Goal: Task Accomplishment & Management: Manage account settings

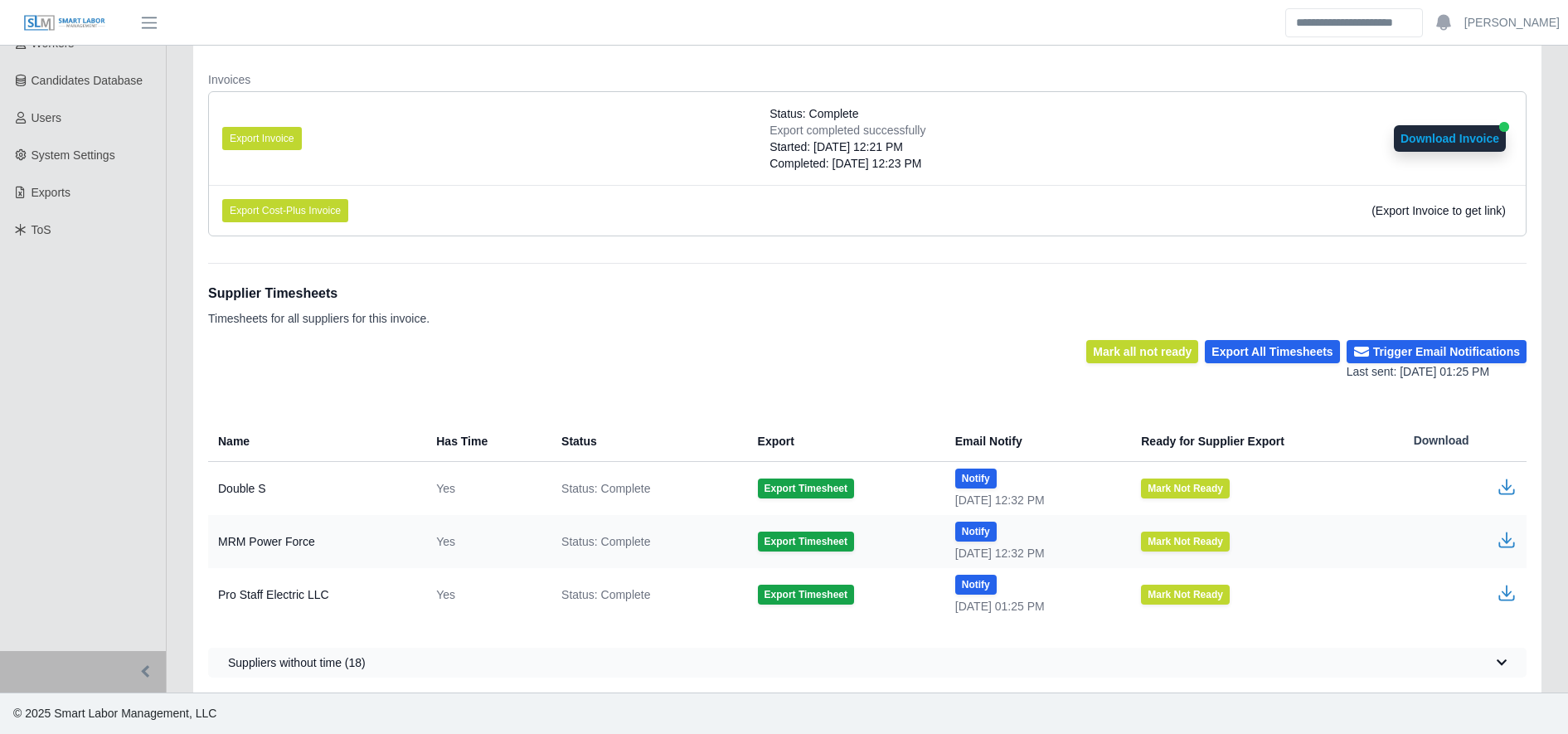
scroll to position [324, 0]
click at [927, 395] on div "Supplier Timesheets Timesheets for all suppliers for this invoice. Mark all not…" at bounding box center [867, 470] width 1319 height 415
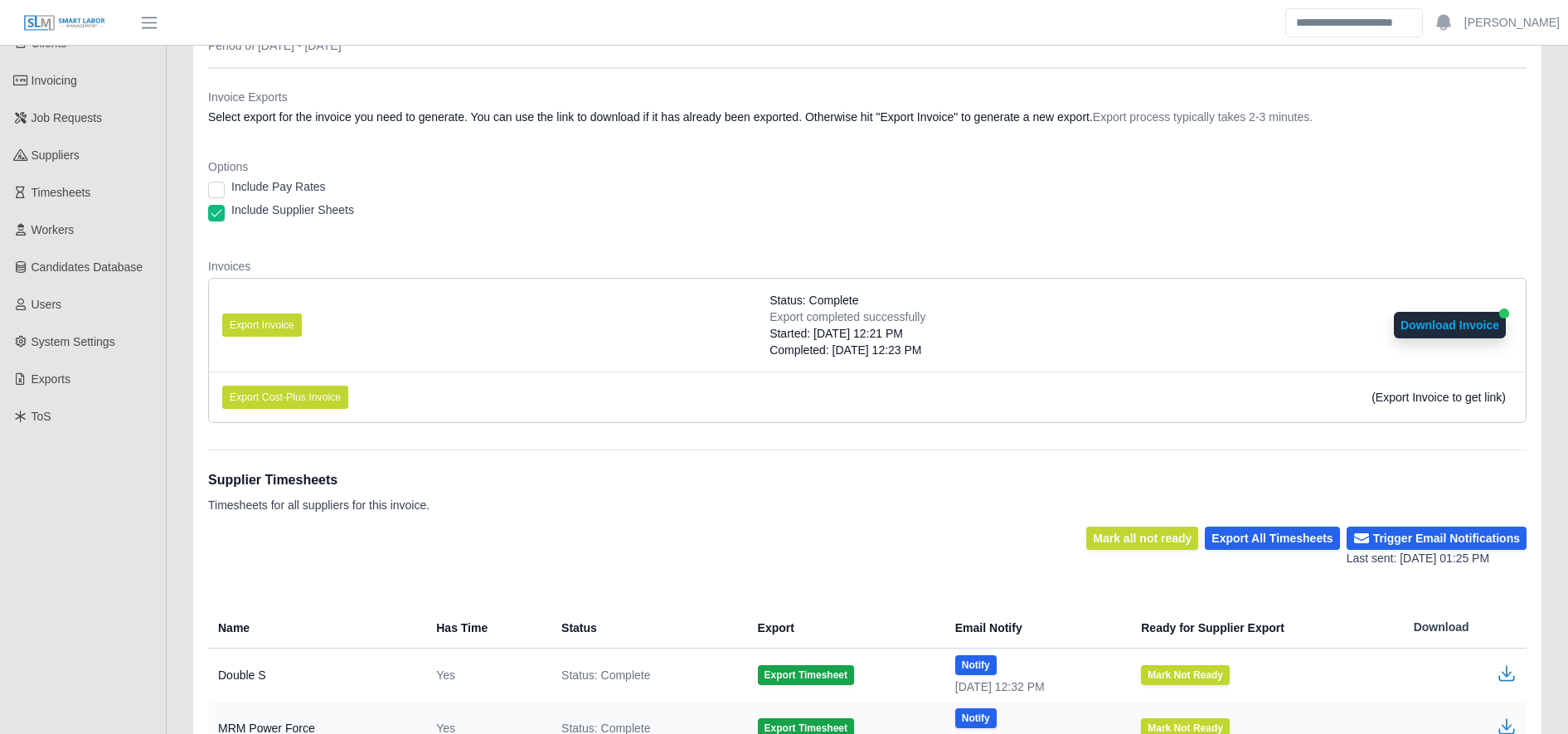
scroll to position [0, 0]
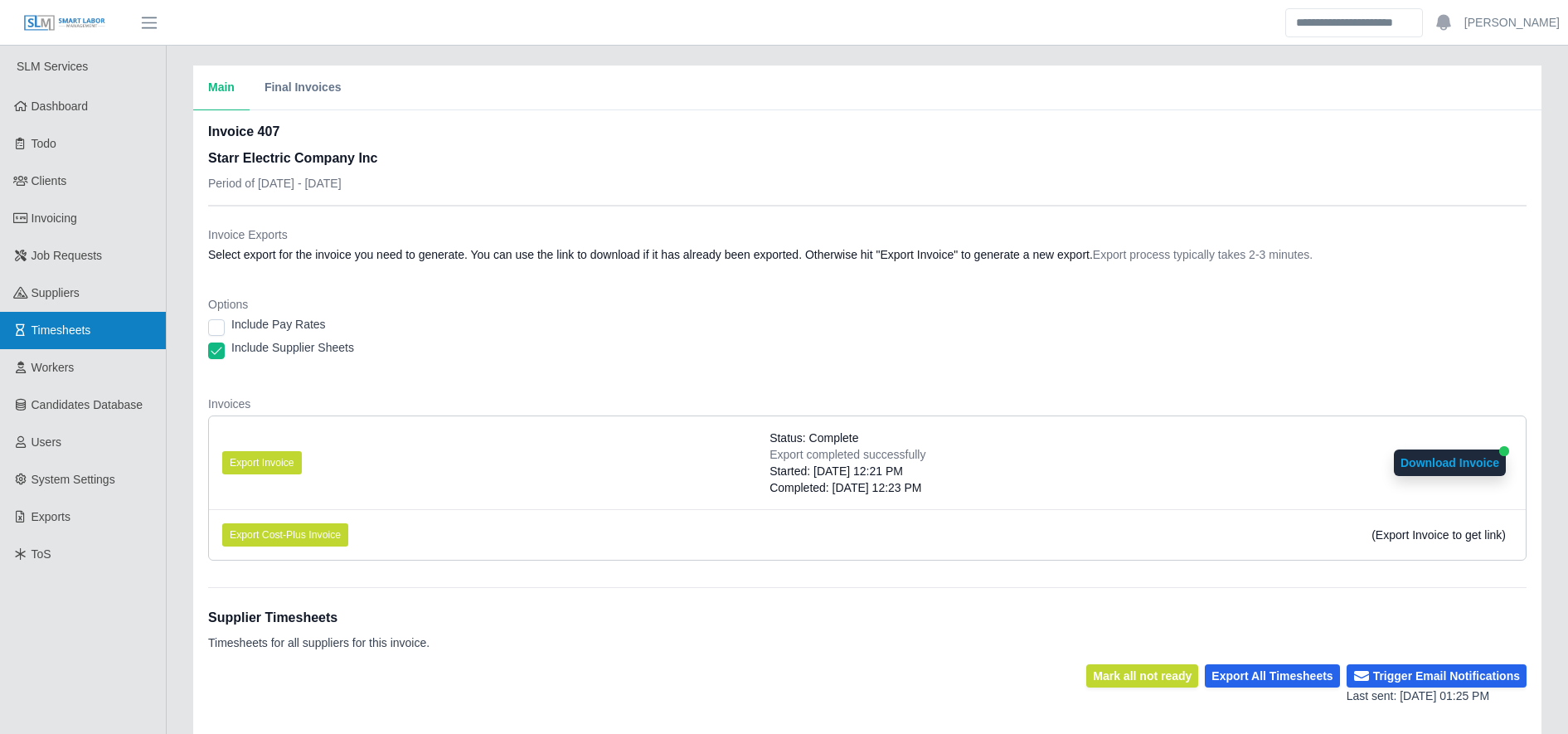
click at [41, 328] on span "Timesheets" at bounding box center [61, 330] width 60 height 13
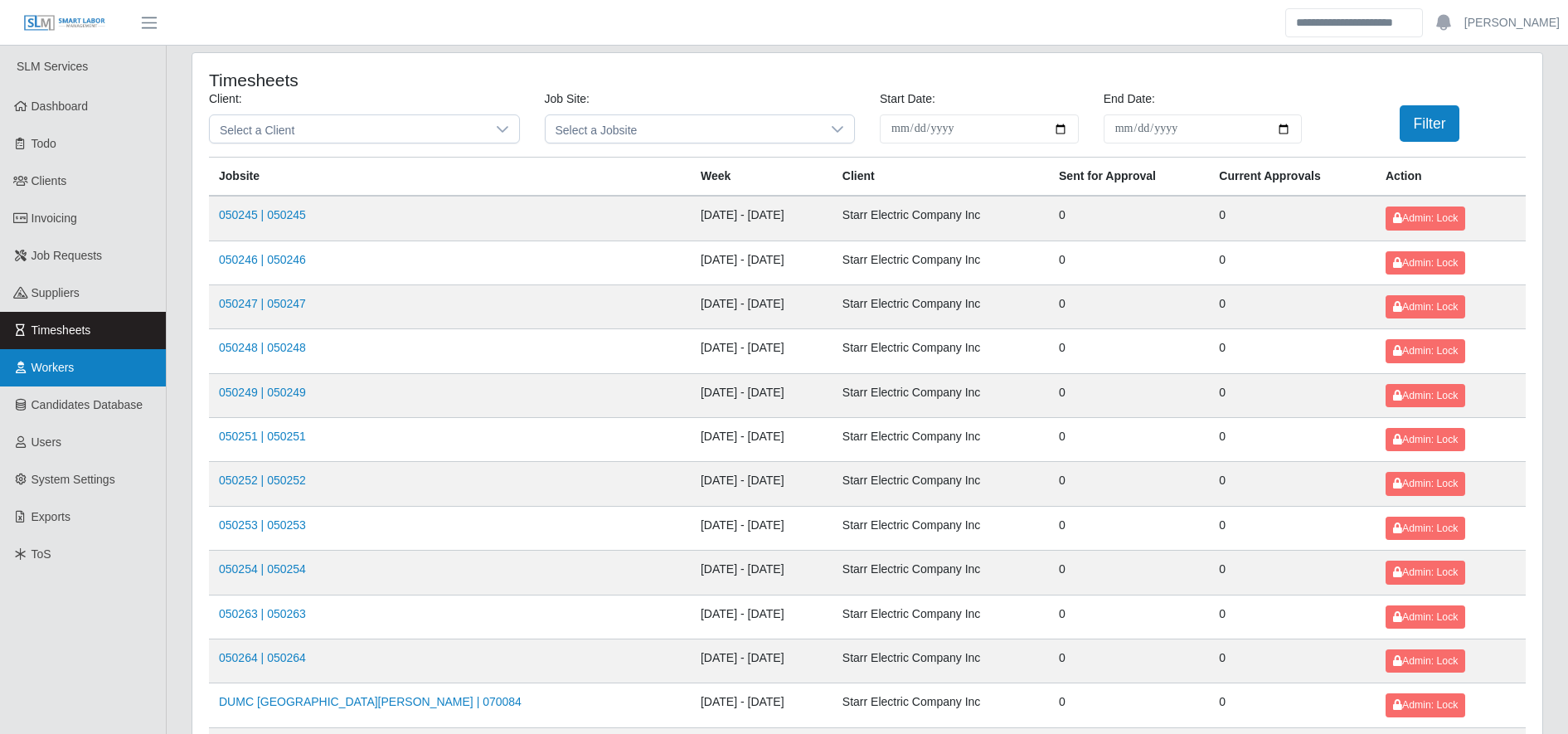
click at [49, 373] on span "Workers" at bounding box center [53, 367] width 43 height 13
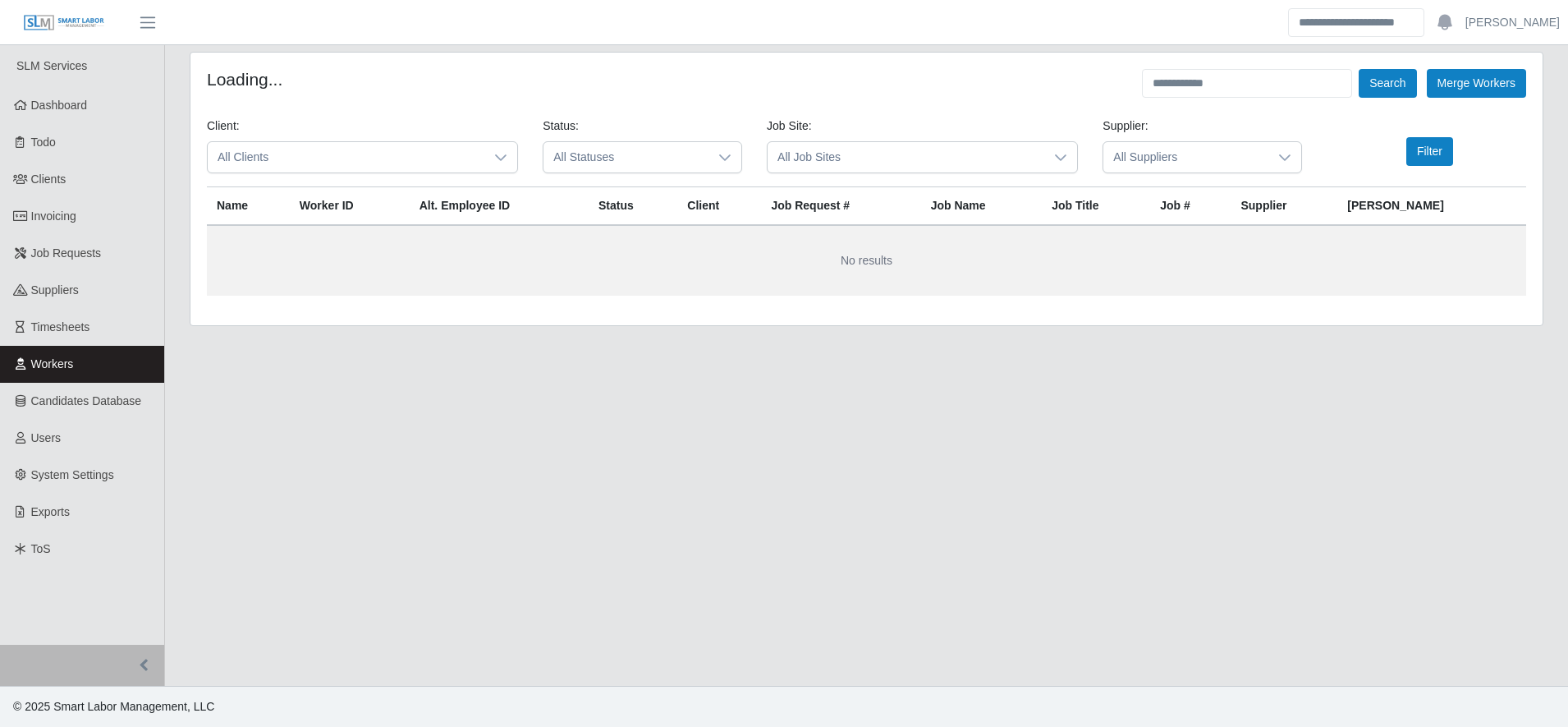
click at [1252, 68] on div "Loading... Search Merge Workers Client: All Clients Status: All Statuses Job Si…" at bounding box center [866, 188] width 1352 height 273
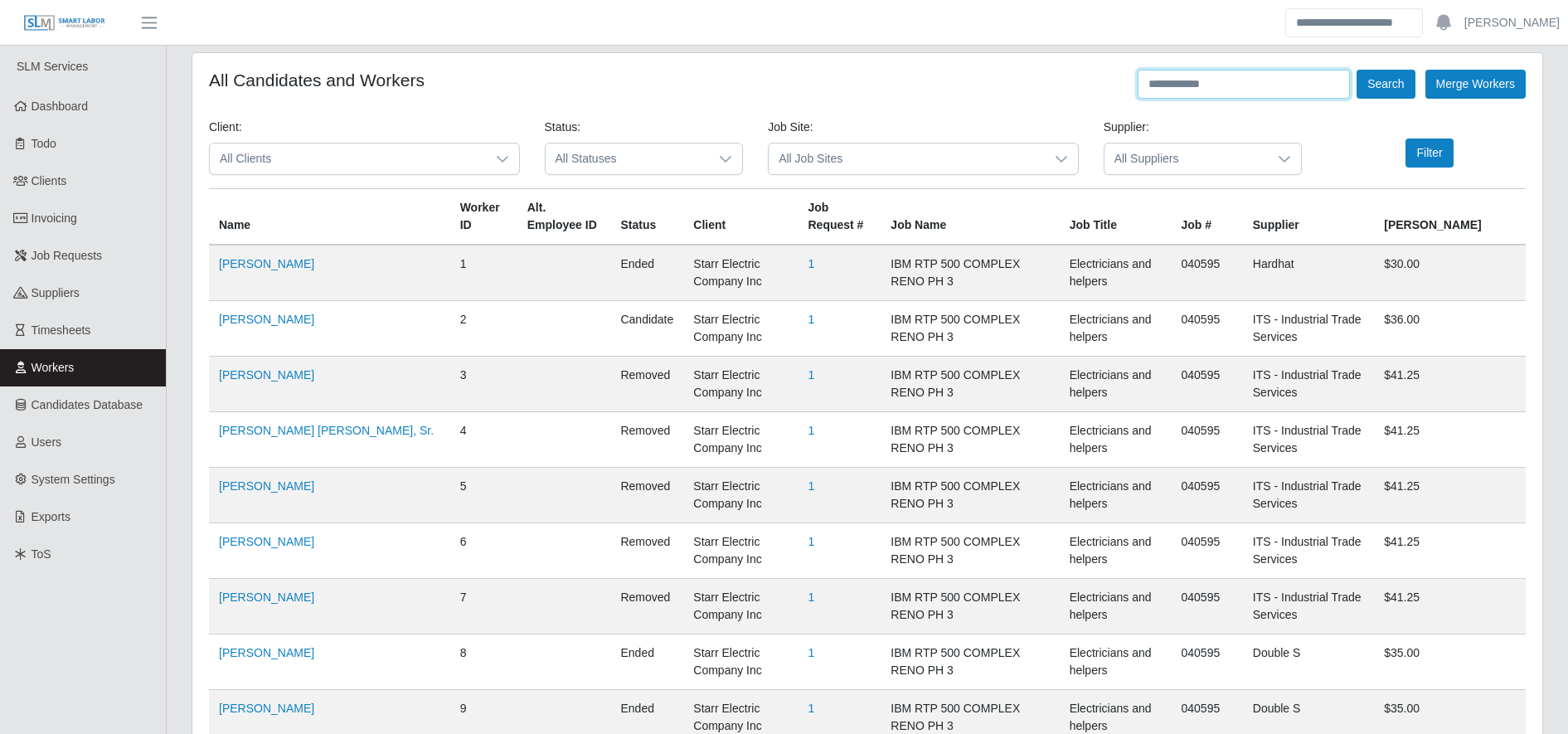
click at [1267, 83] on input "text" at bounding box center [1244, 83] width 212 height 29
type input "********"
click at [1402, 85] on button "Search" at bounding box center [1385, 83] width 58 height 29
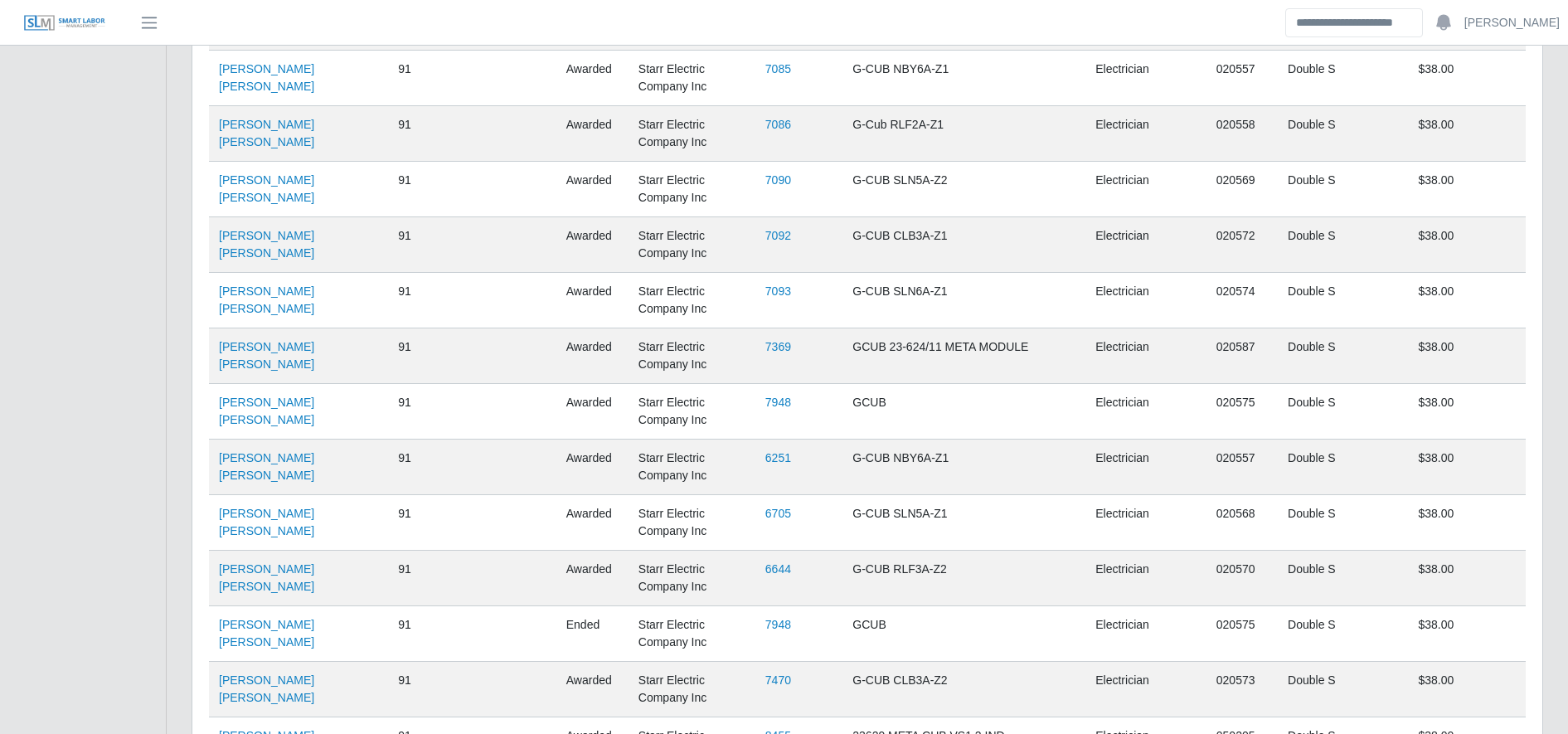
scroll to position [1836, 0]
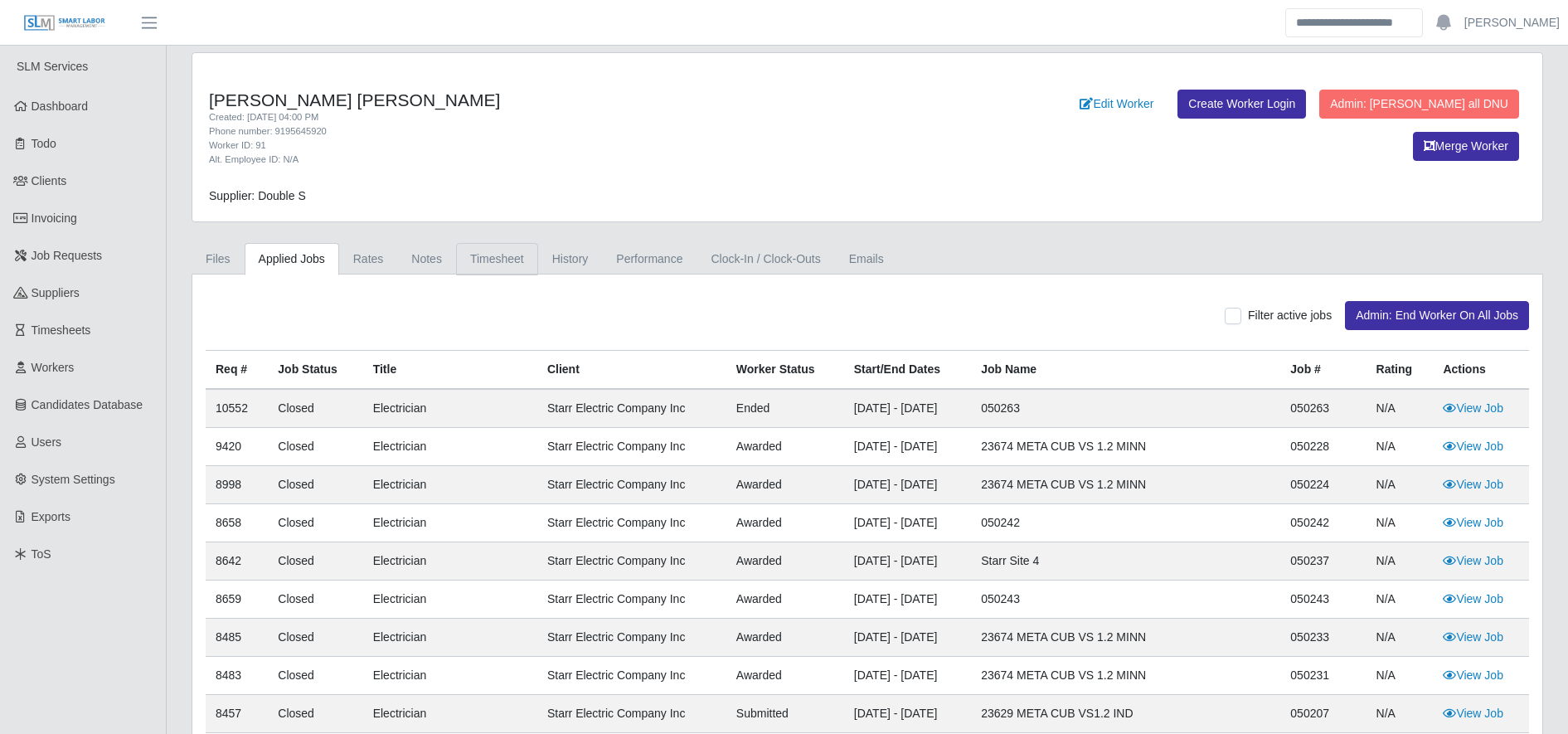
click at [476, 254] on link "Timesheet" at bounding box center [497, 259] width 82 height 32
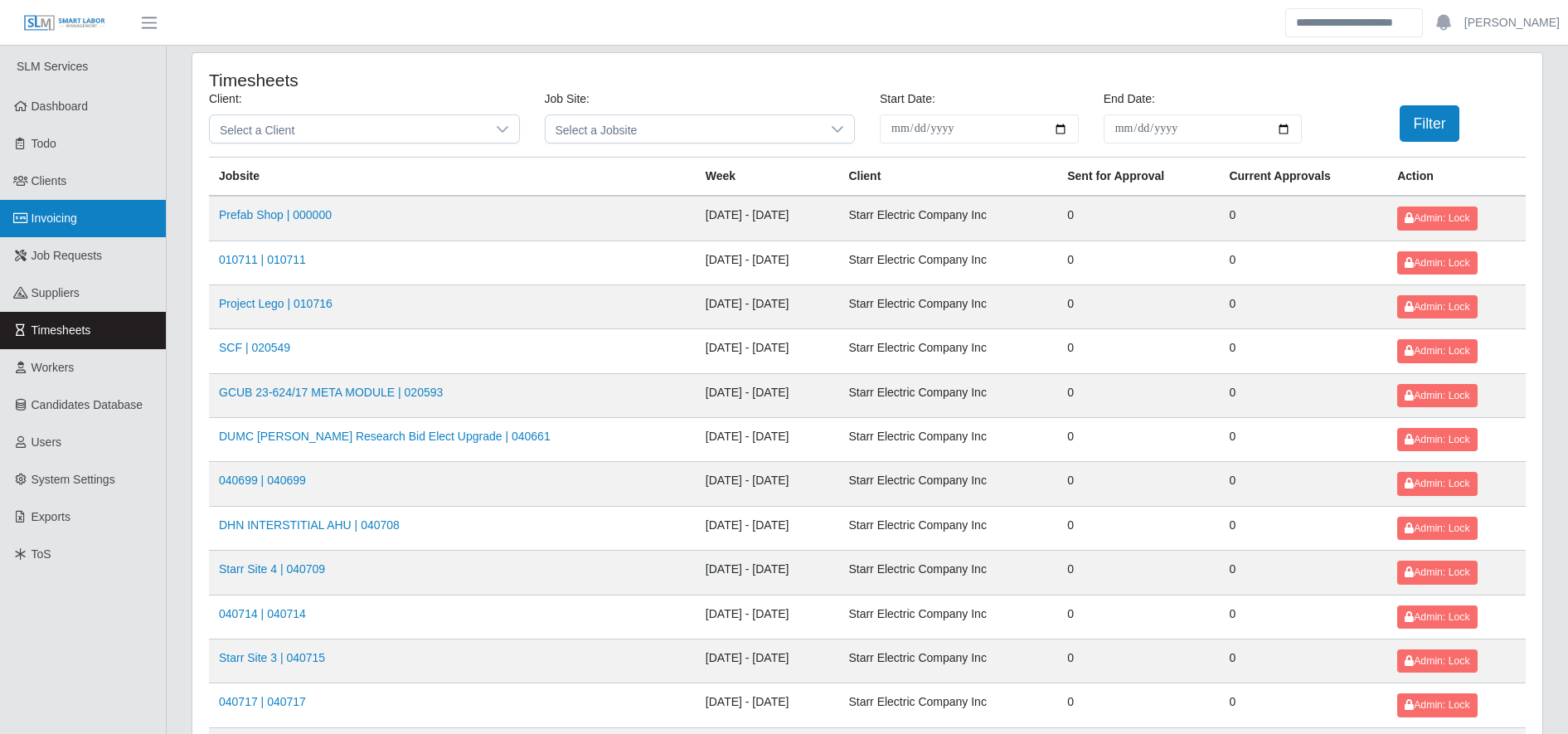
click at [75, 199] on link "Invoicing" at bounding box center [83, 218] width 166 height 37
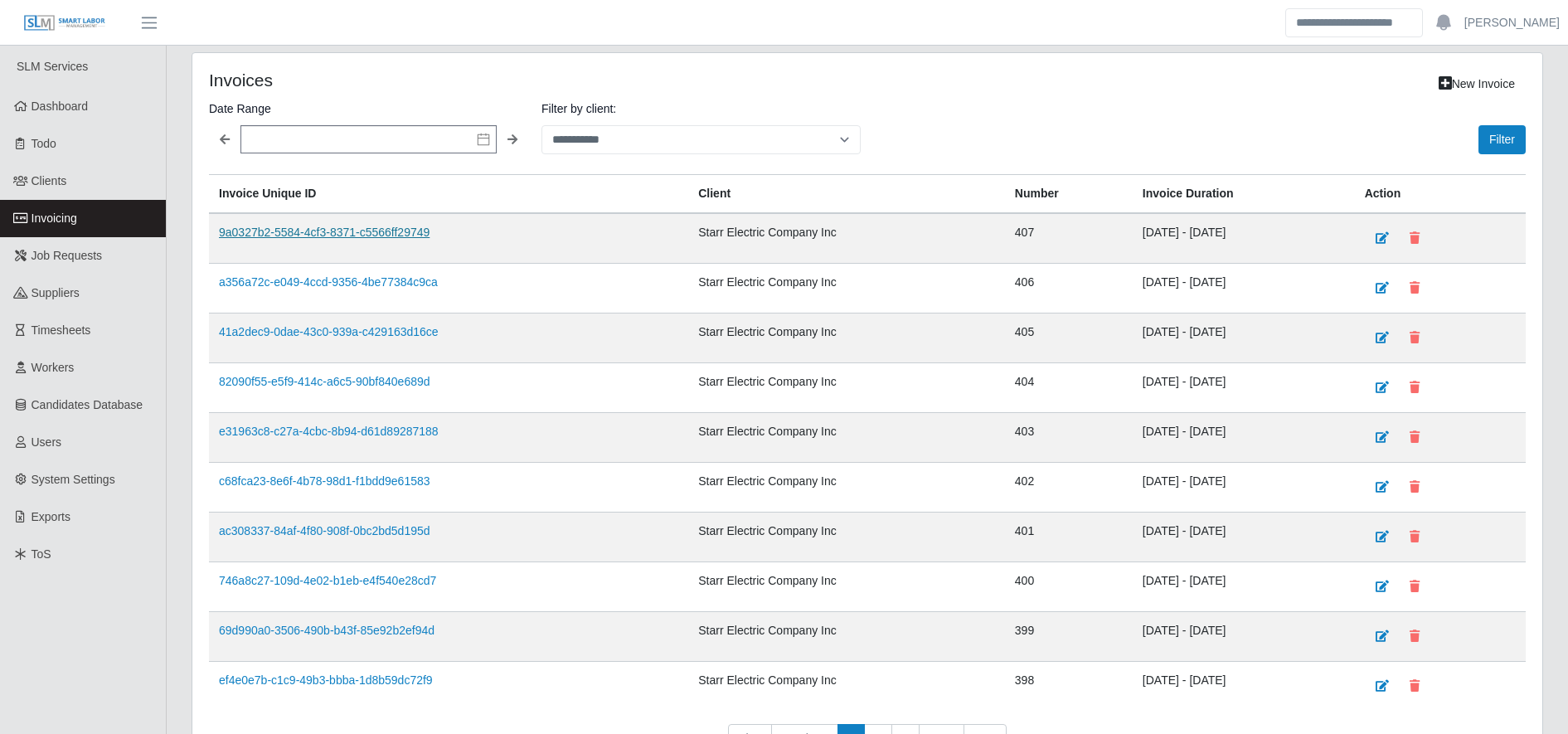
click at [370, 238] on link "9a0327b2-5584-4cf3-8371-c5566ff29749" at bounding box center [324, 232] width 211 height 13
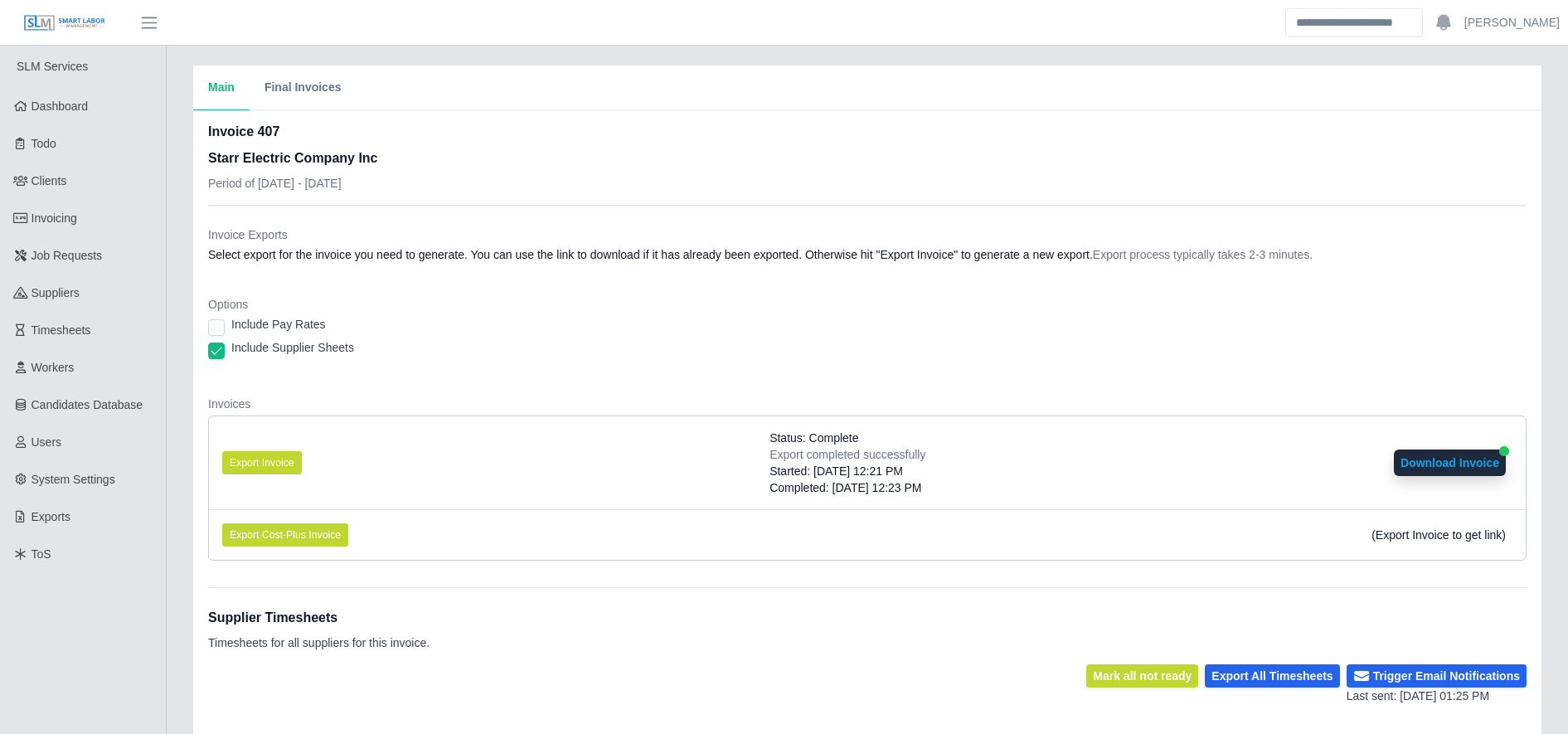
scroll to position [324, 0]
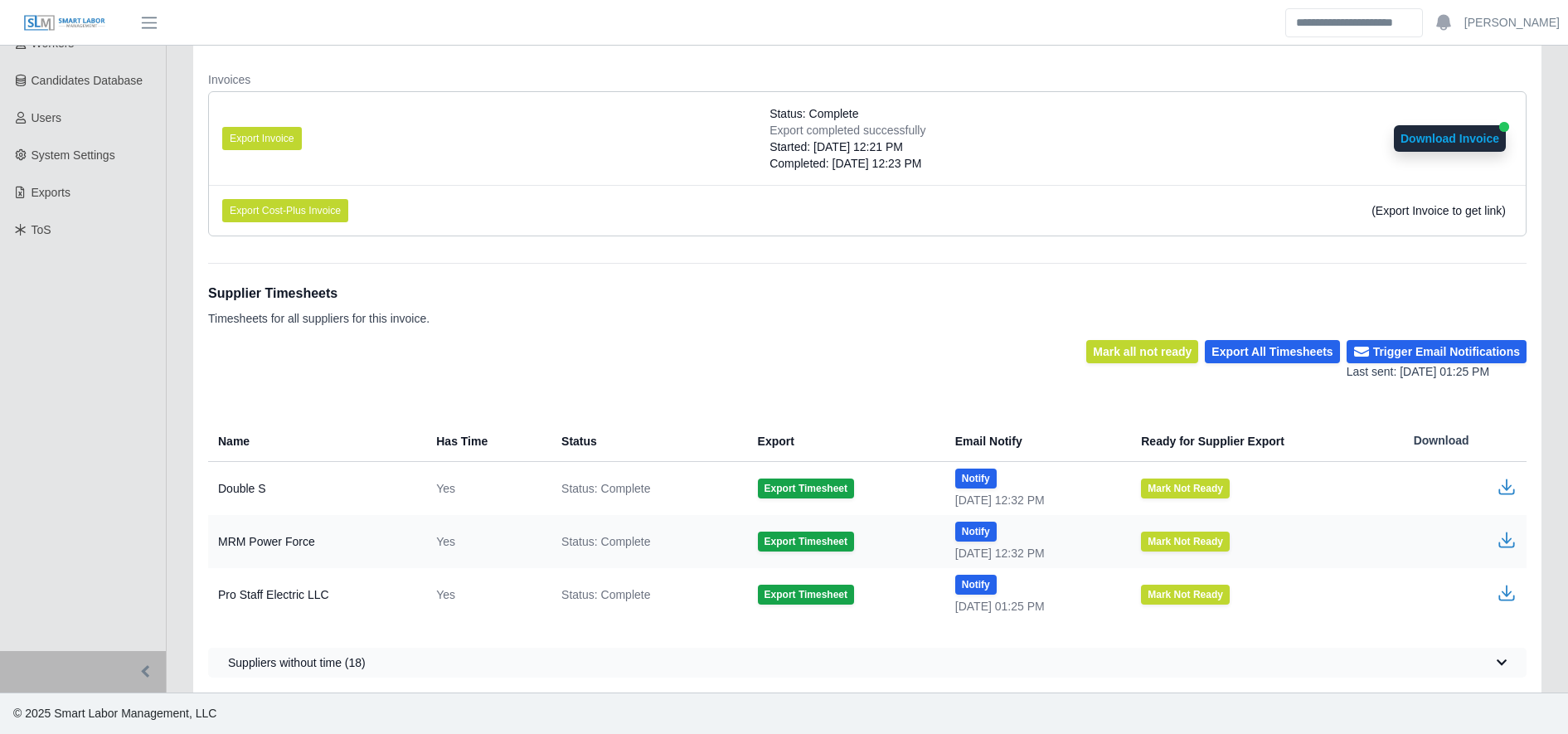
click at [1496, 604] on td at bounding box center [1464, 594] width 126 height 53
click at [1508, 594] on icon "button" at bounding box center [1506, 590] width 10 height 12
click at [1508, 486] on icon "button" at bounding box center [1507, 487] width 20 height 20
click at [1313, 356] on button "Export All Timesheets" at bounding box center [1272, 351] width 134 height 23
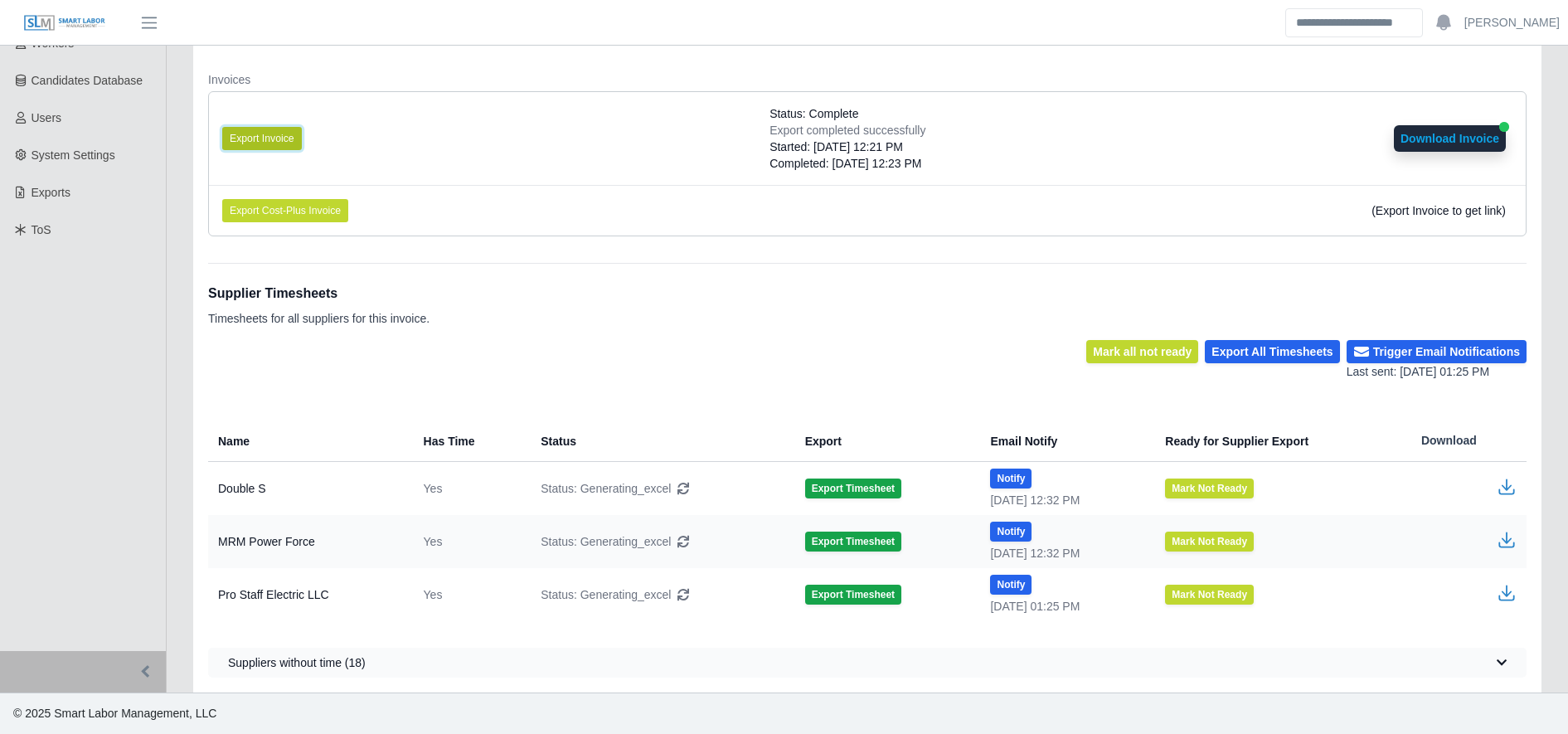
click at [271, 144] on button "Export Invoice" at bounding box center [262, 138] width 79 height 23
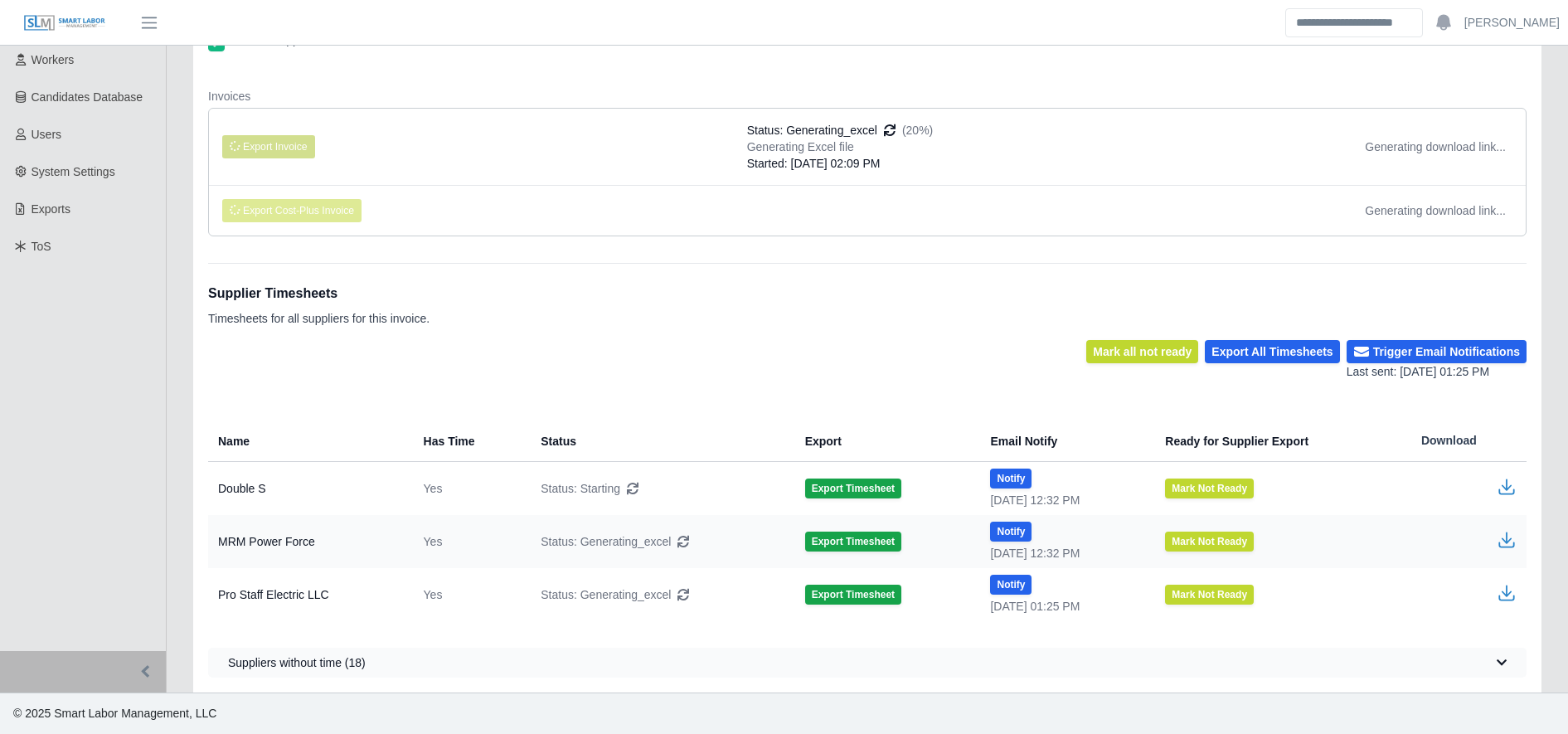
scroll to position [307, 0]
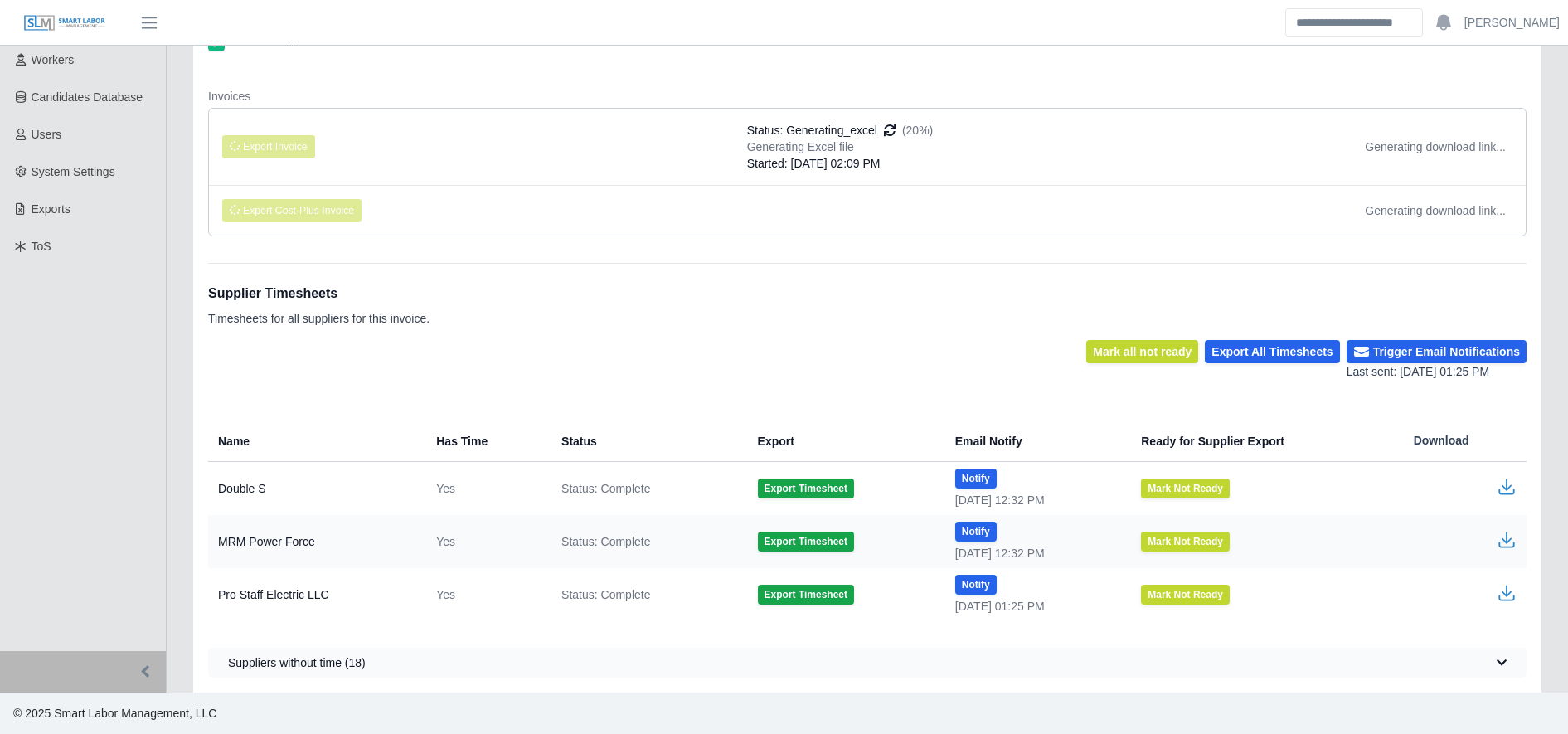
click at [1512, 581] on td at bounding box center [1464, 594] width 126 height 53
click at [1505, 589] on icon "button" at bounding box center [1507, 593] width 20 height 20
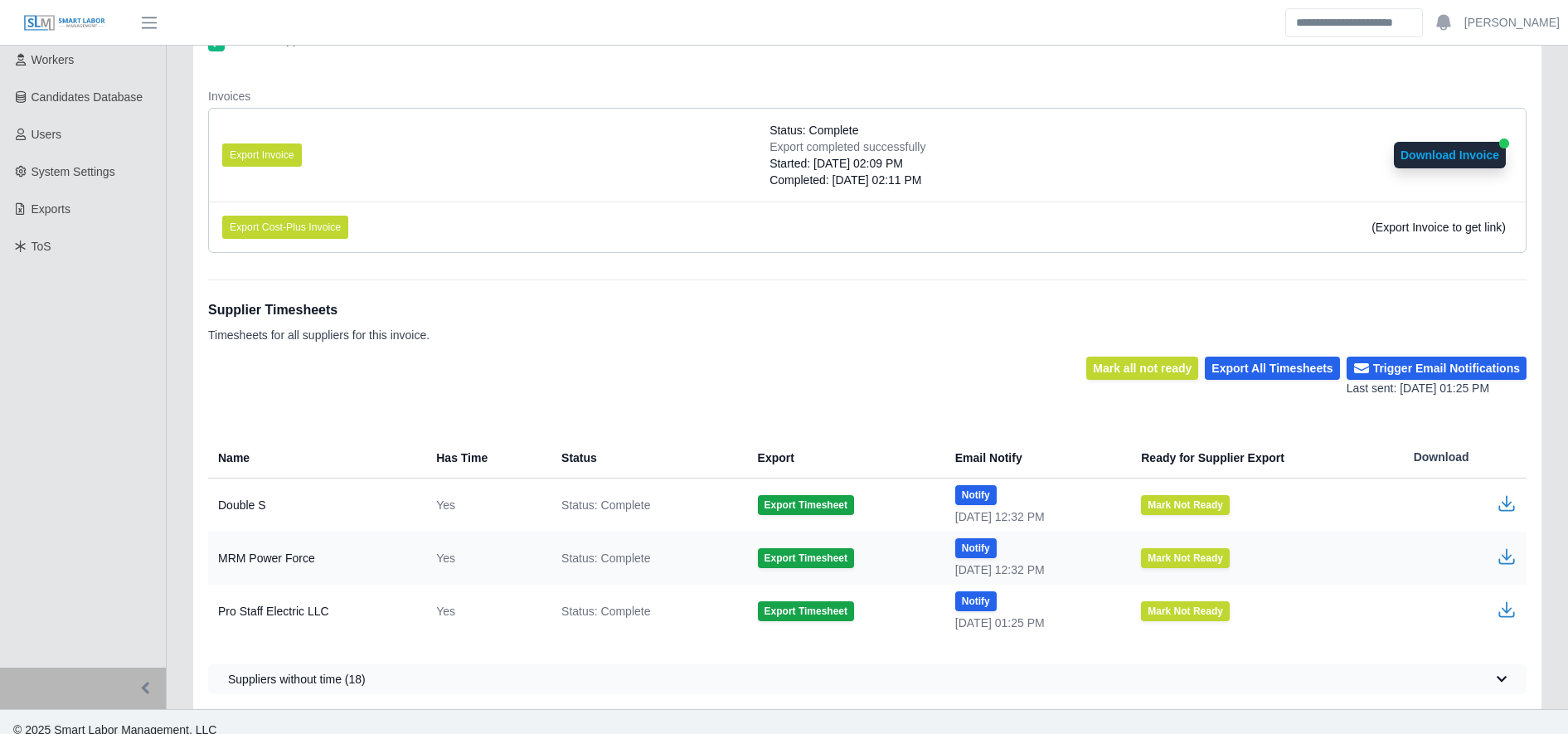
scroll to position [324, 0]
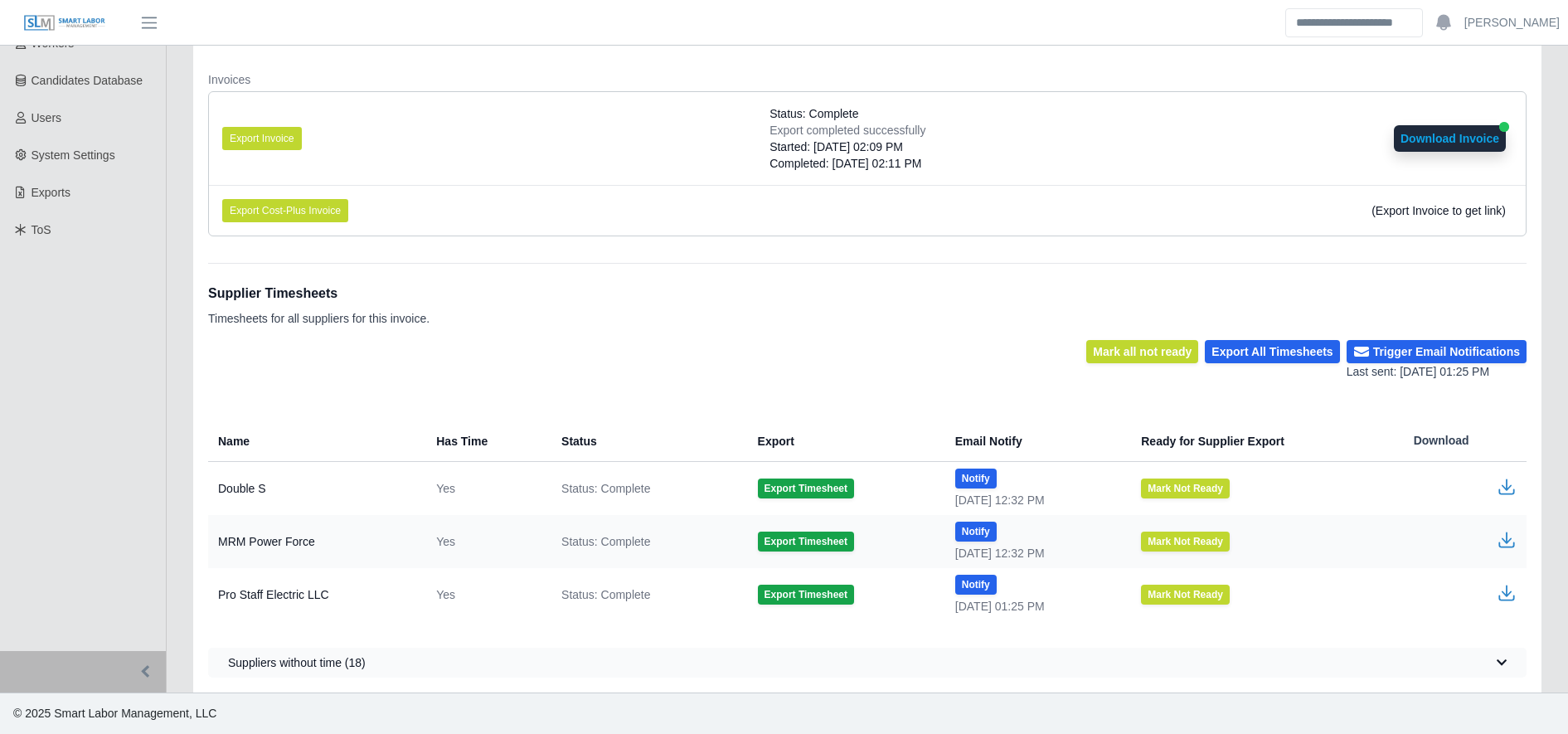
click at [1502, 487] on icon "button" at bounding box center [1507, 487] width 20 height 20
click at [961, 479] on button "Notify" at bounding box center [975, 478] width 42 height 20
click at [1504, 535] on icon "button" at bounding box center [1507, 540] width 20 height 20
click at [969, 535] on button "Notify" at bounding box center [975, 532] width 42 height 20
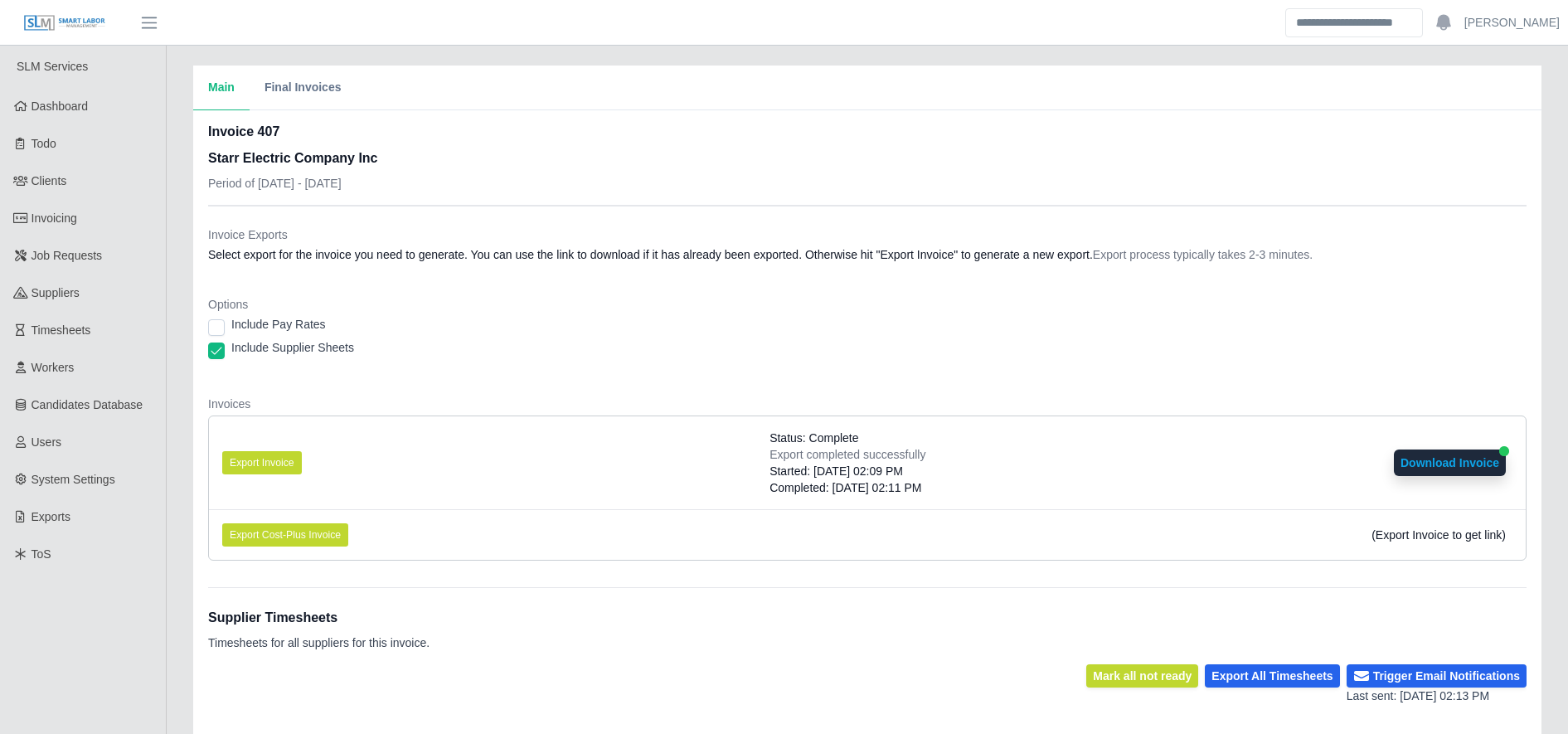
scroll to position [324, 0]
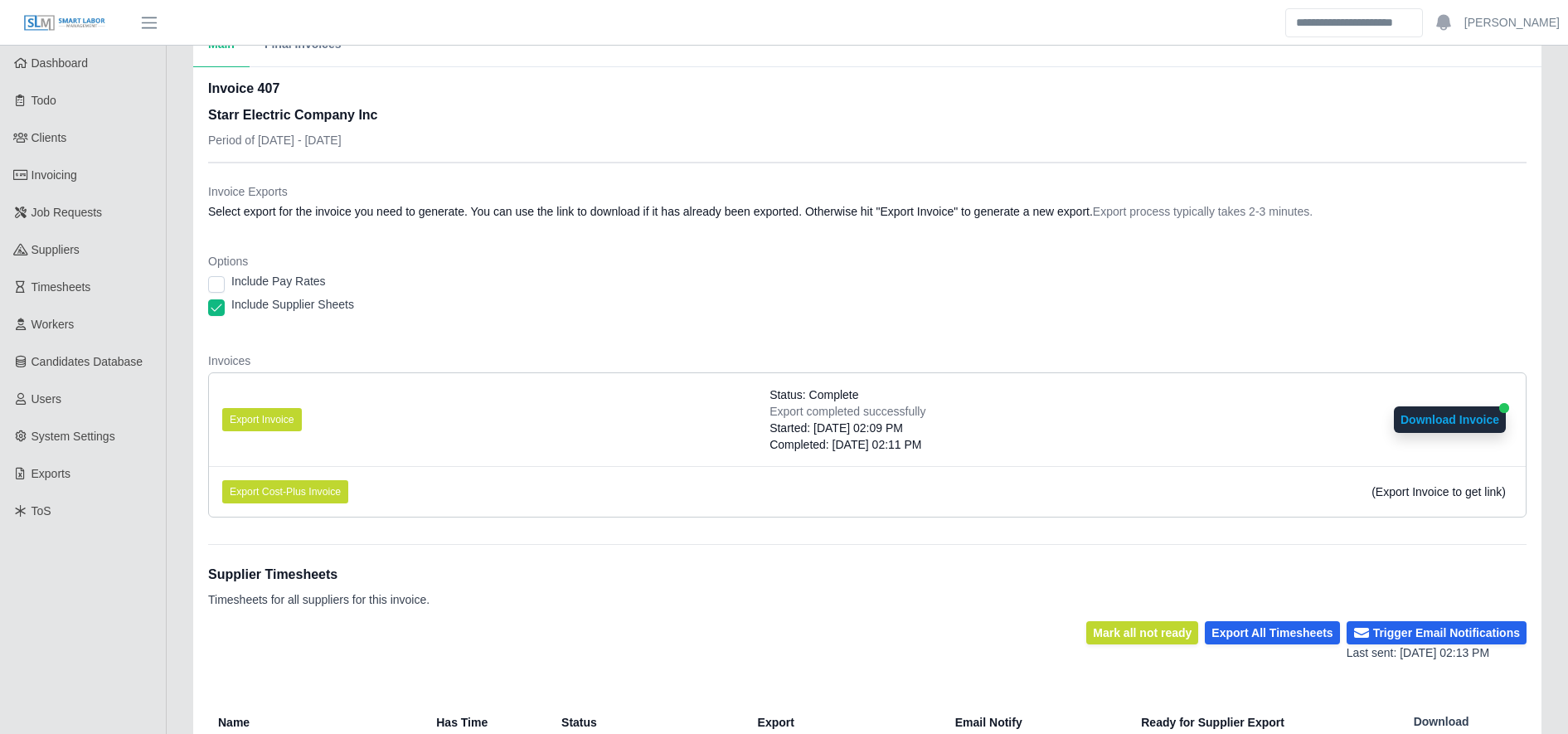
scroll to position [324, 0]
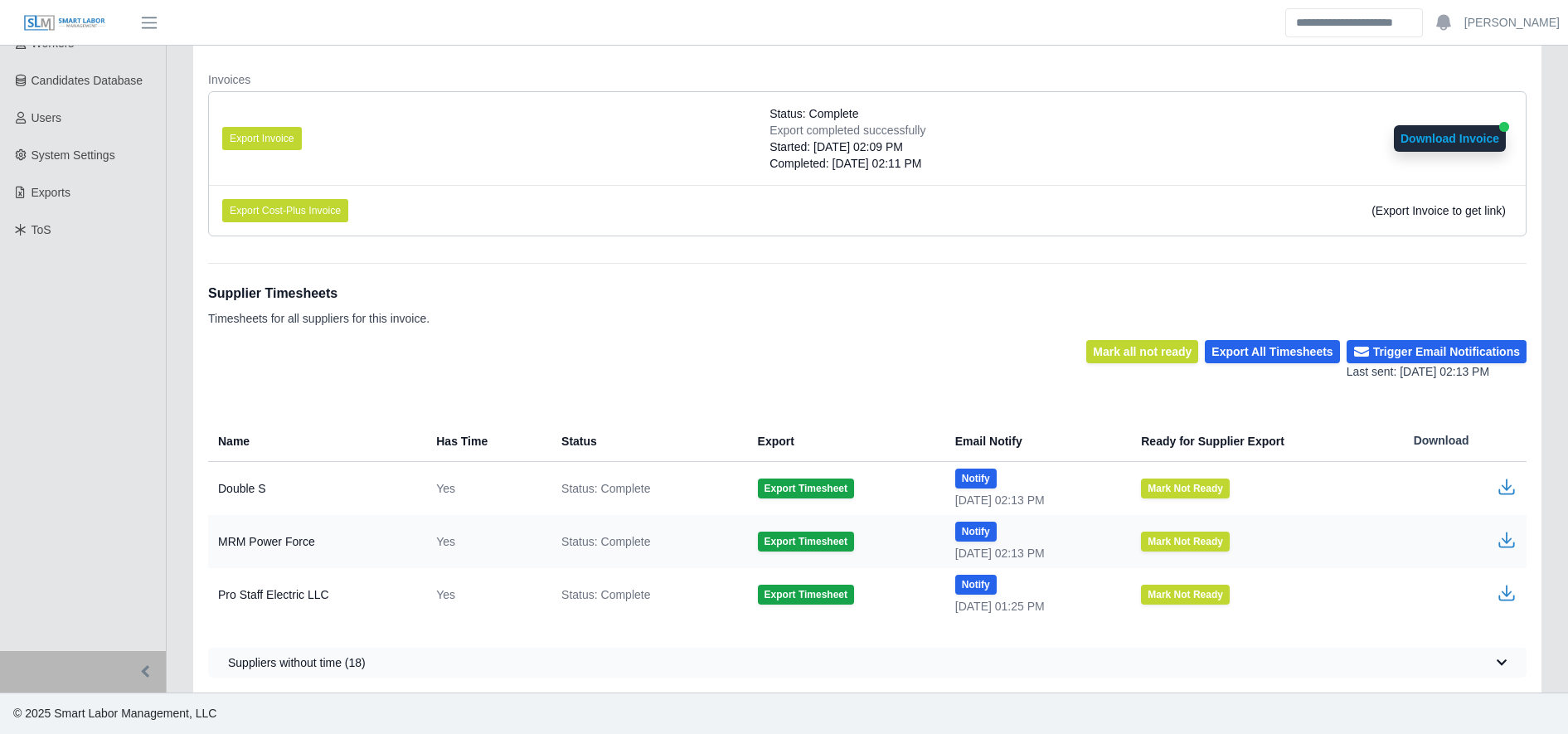
click at [1507, 534] on icon "button" at bounding box center [1506, 537] width 10 height 12
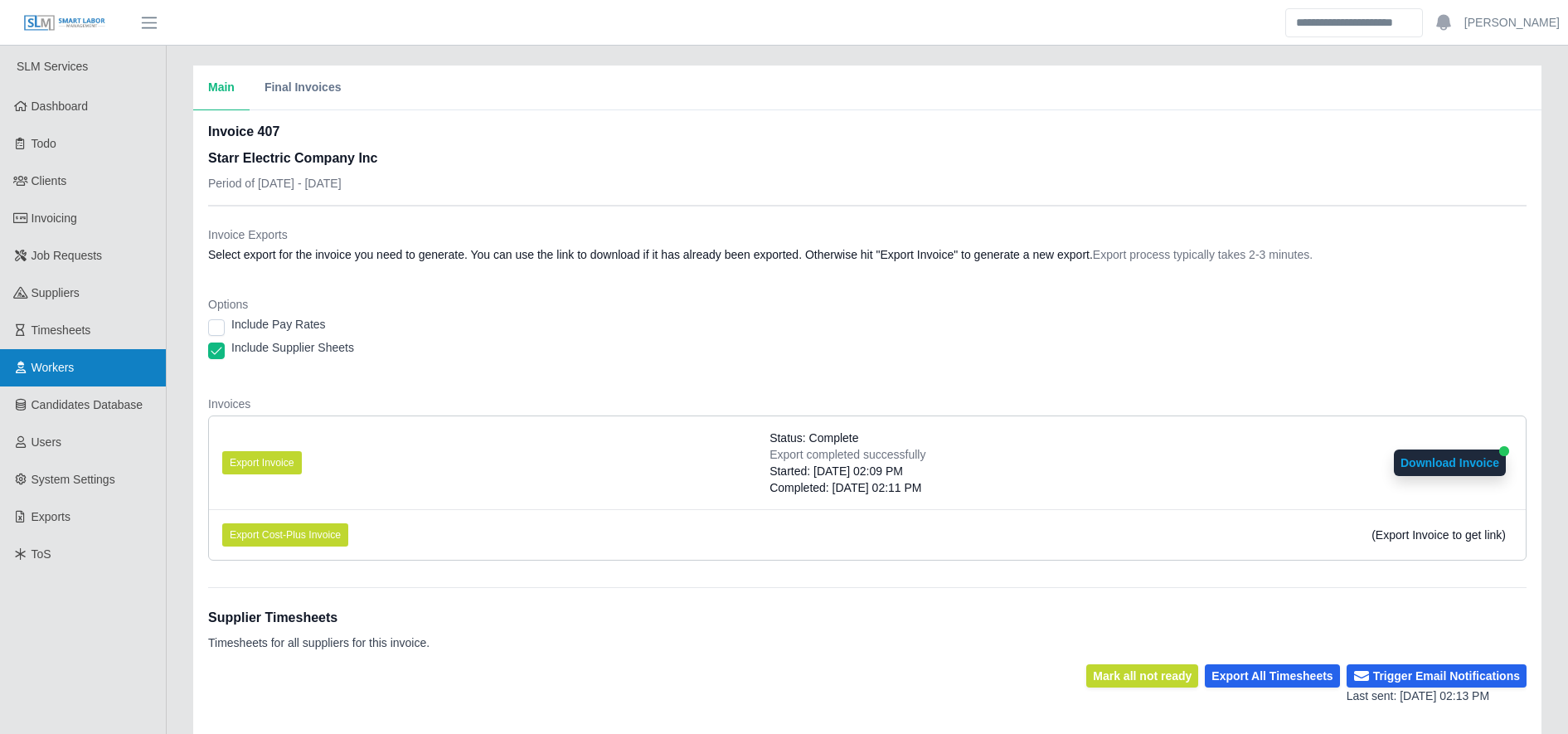
click at [105, 369] on link "Workers" at bounding box center [83, 367] width 166 height 37
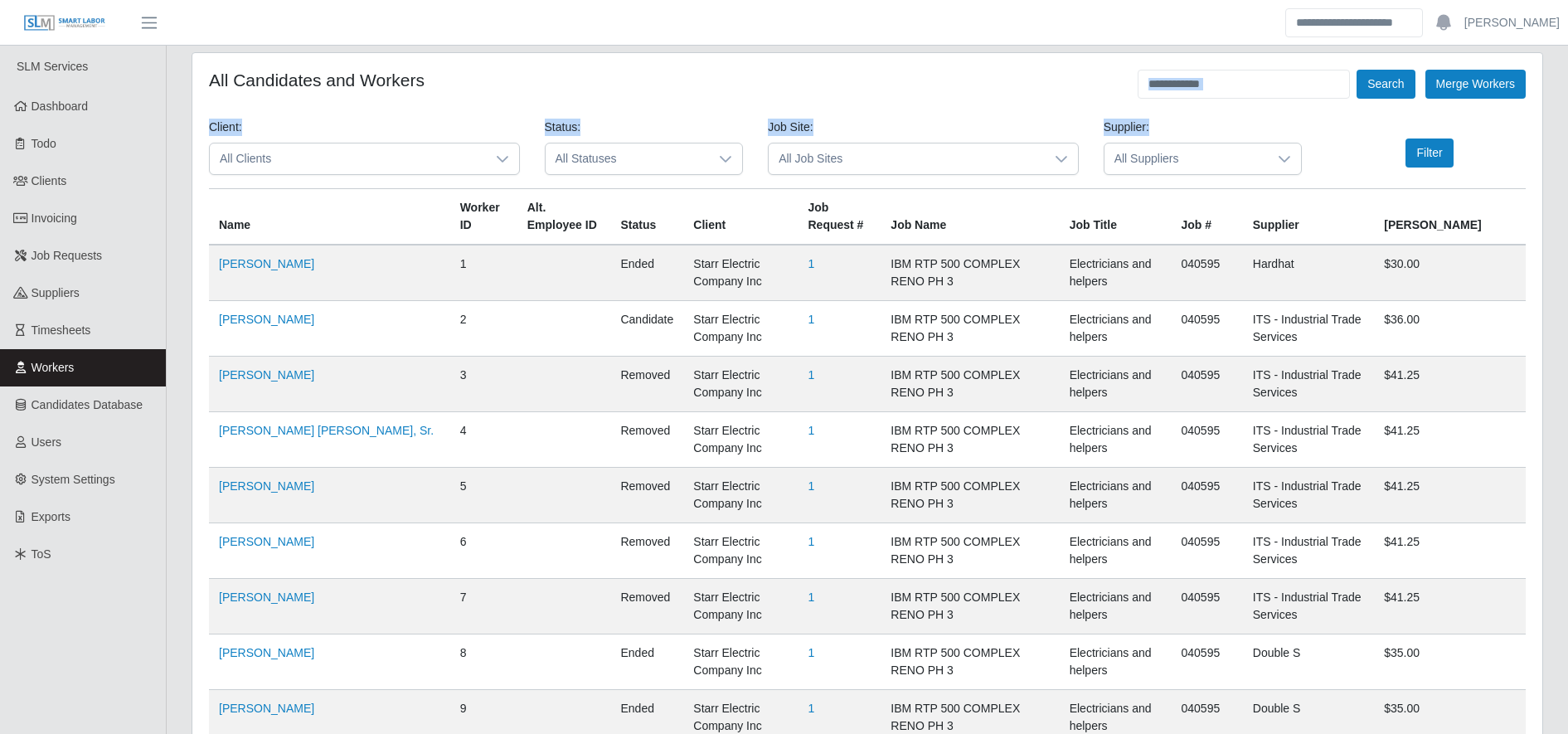
drag, startPoint x: 1234, startPoint y: 102, endPoint x: 1214, endPoint y: 79, distance: 30.5
click at [1214, 79] on input "text" at bounding box center [1244, 83] width 212 height 29
type input "******"
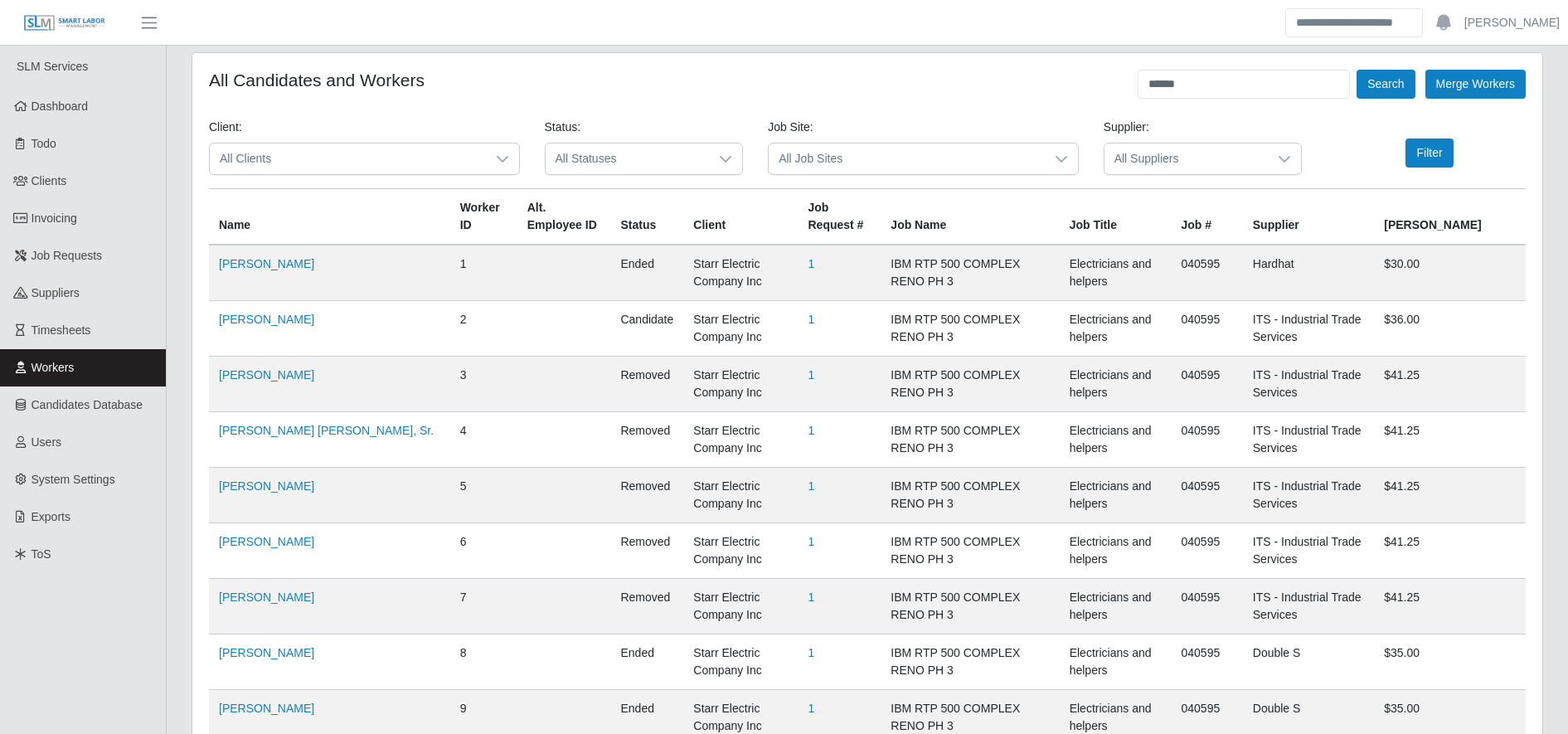
click at [1157, 174] on div "Supplier: All Suppliers" at bounding box center [1203, 152] width 223 height 69
click at [1158, 167] on span "All Suppliers" at bounding box center [1187, 158] width 164 height 30
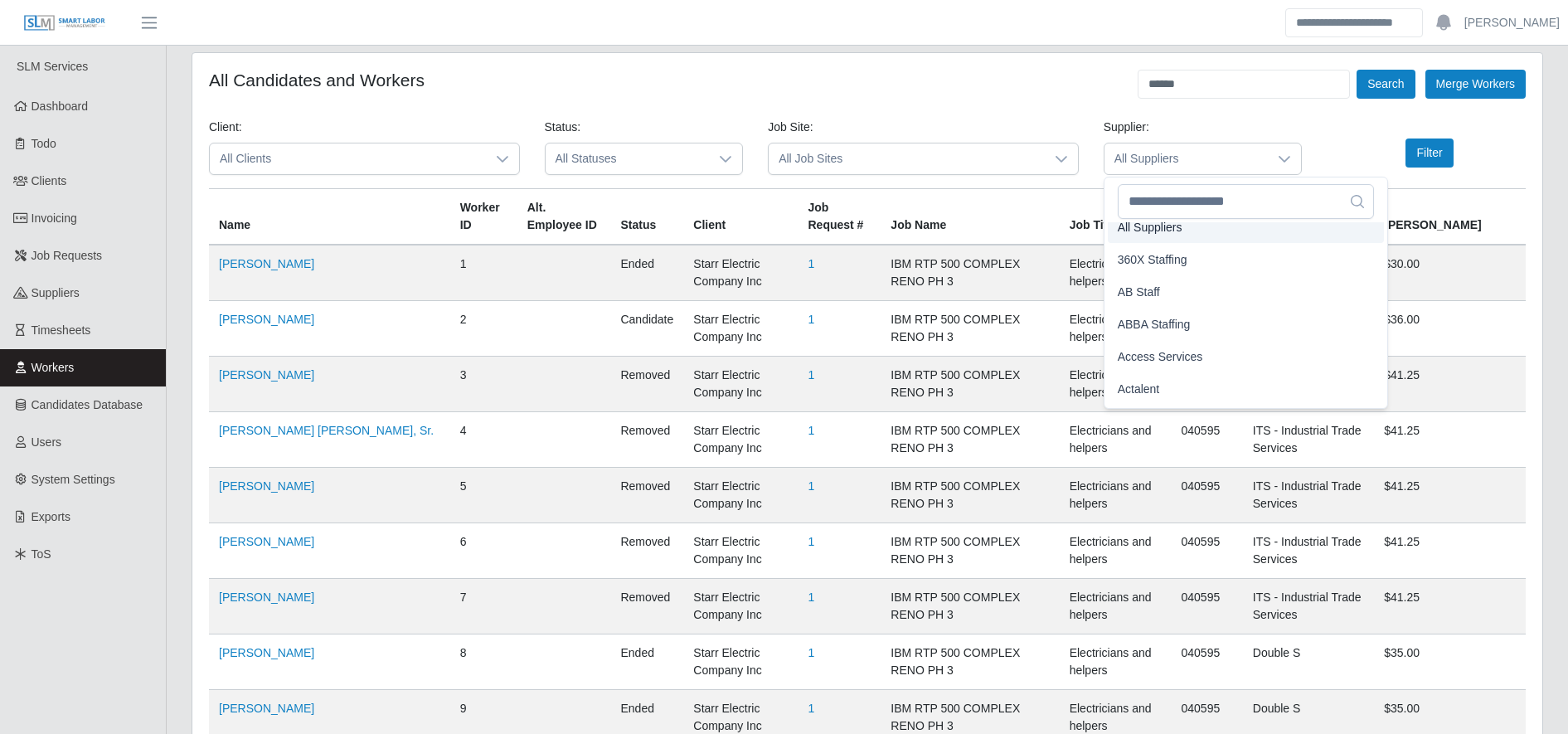
scroll to position [4, 0]
click at [1164, 204] on input "text" at bounding box center [1246, 201] width 257 height 35
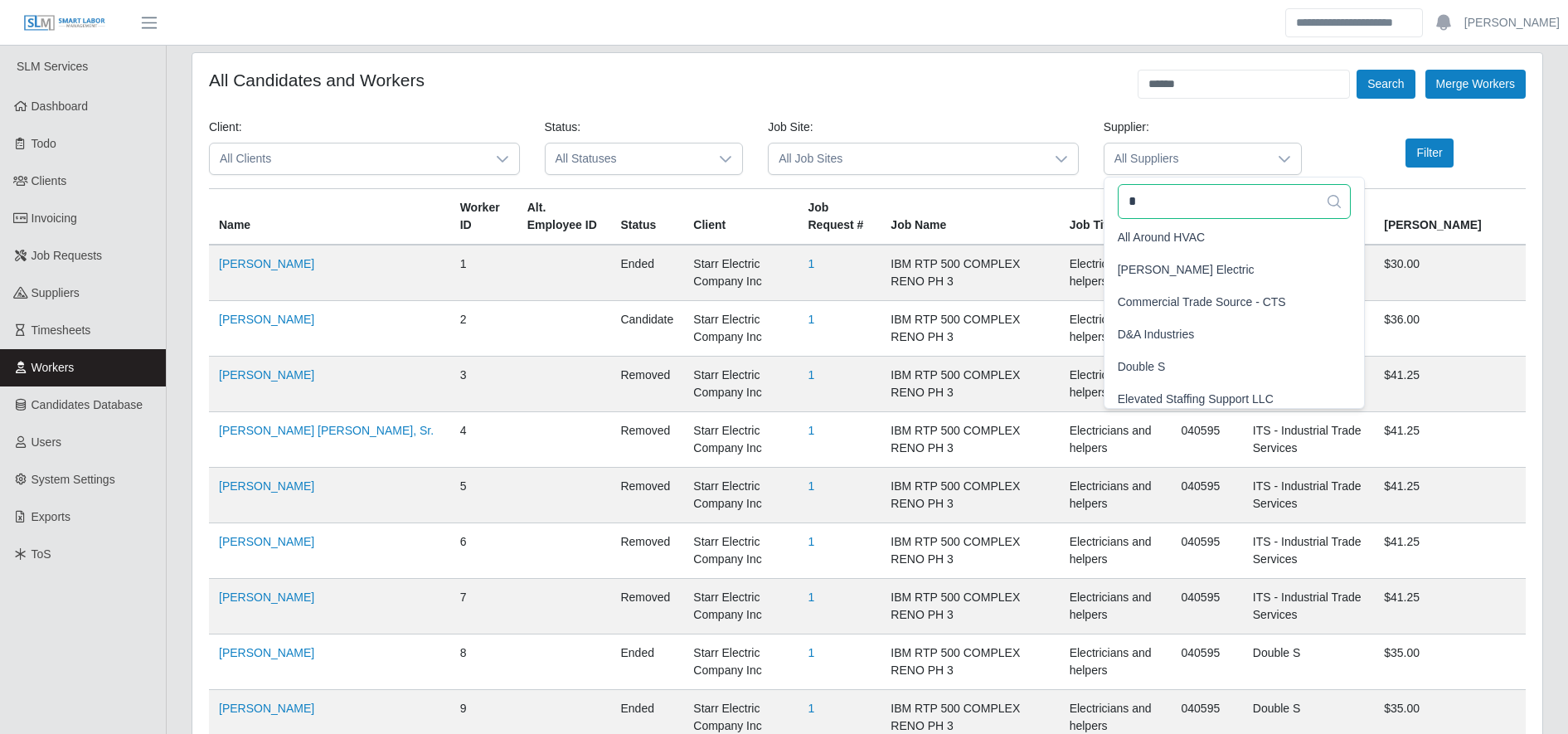
click at [1164, 204] on input "*" at bounding box center [1234, 201] width 233 height 35
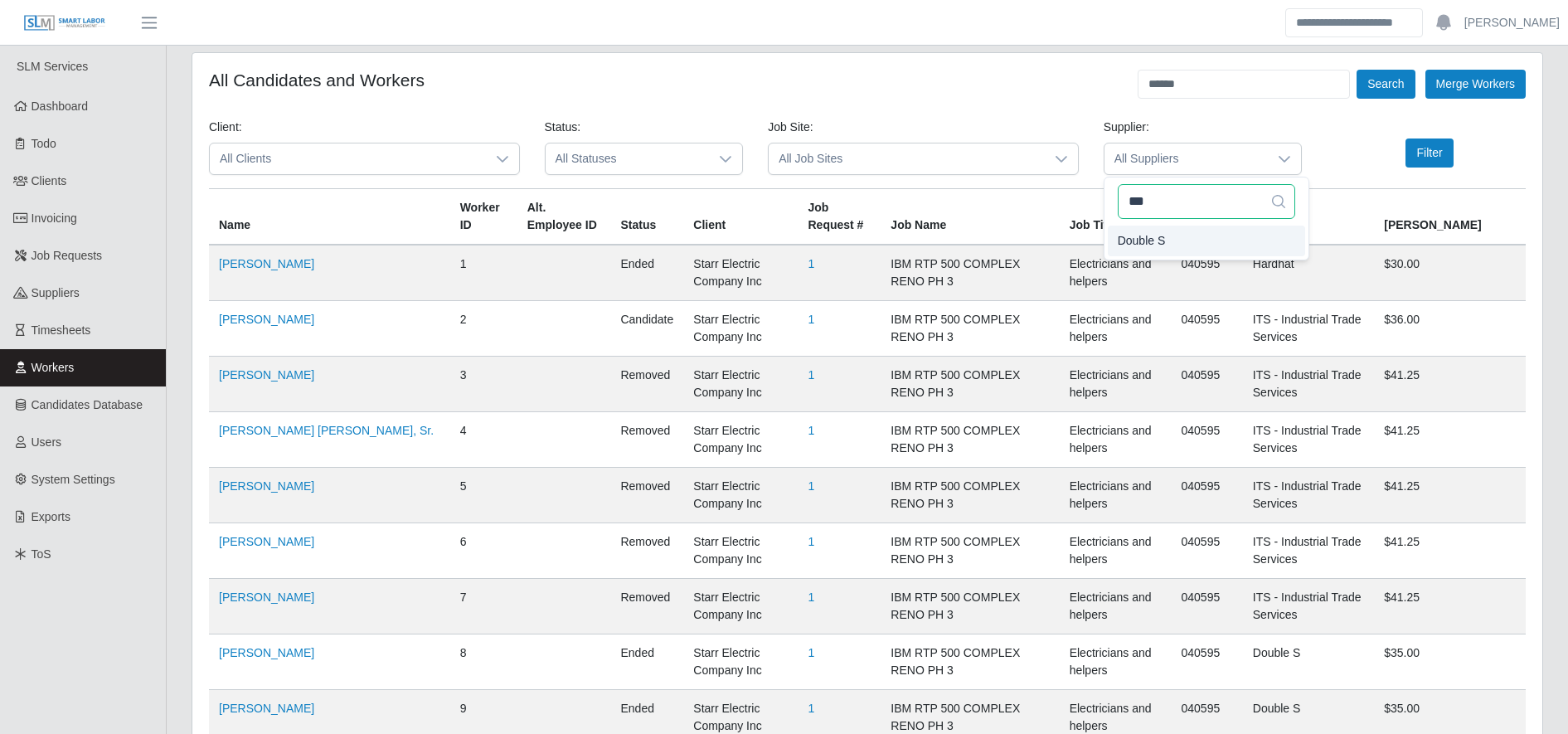
type input "***"
click at [1412, 162] on button "Filter" at bounding box center [1429, 152] width 47 height 29
click at [1385, 88] on button "Search" at bounding box center [1385, 83] width 58 height 29
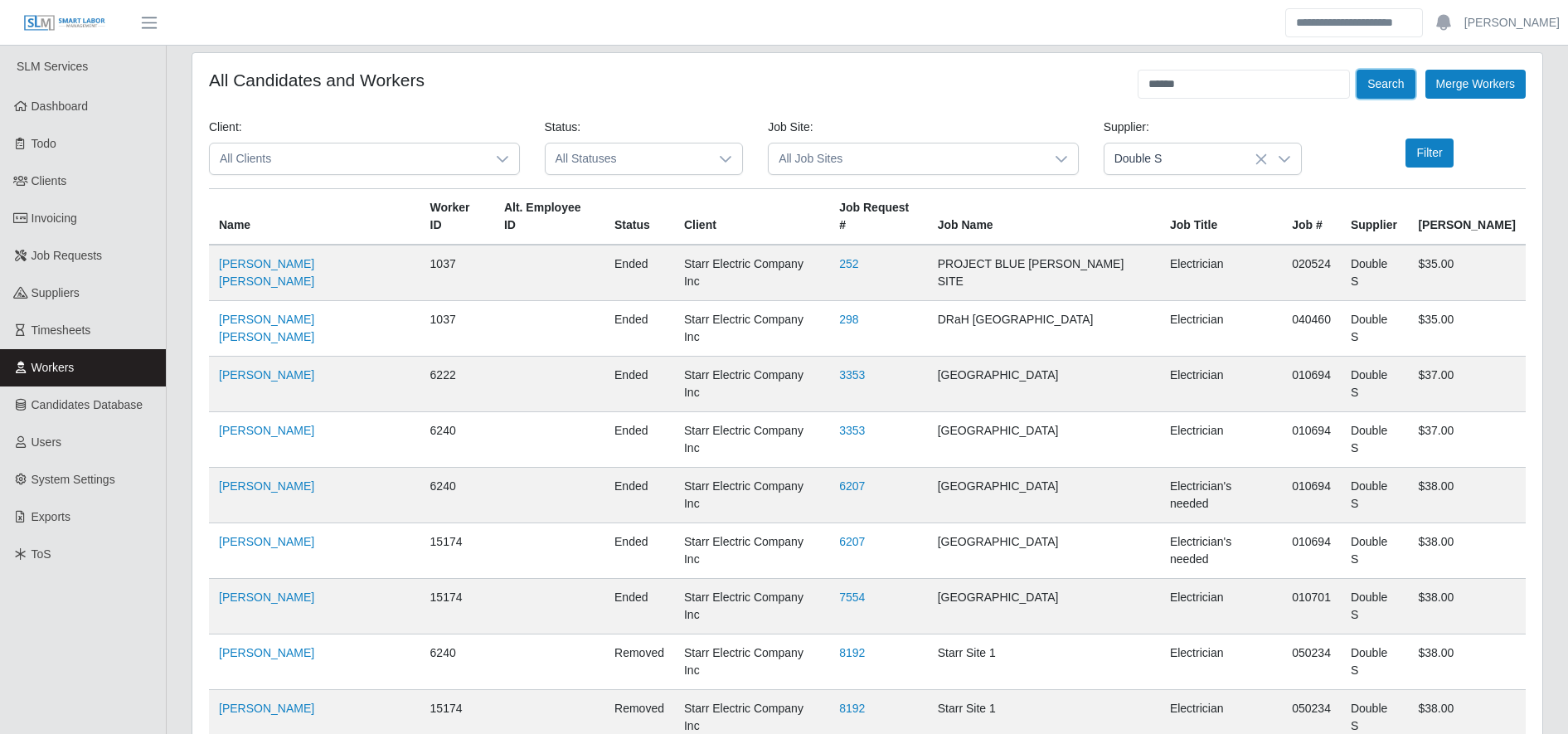
scroll to position [277, 0]
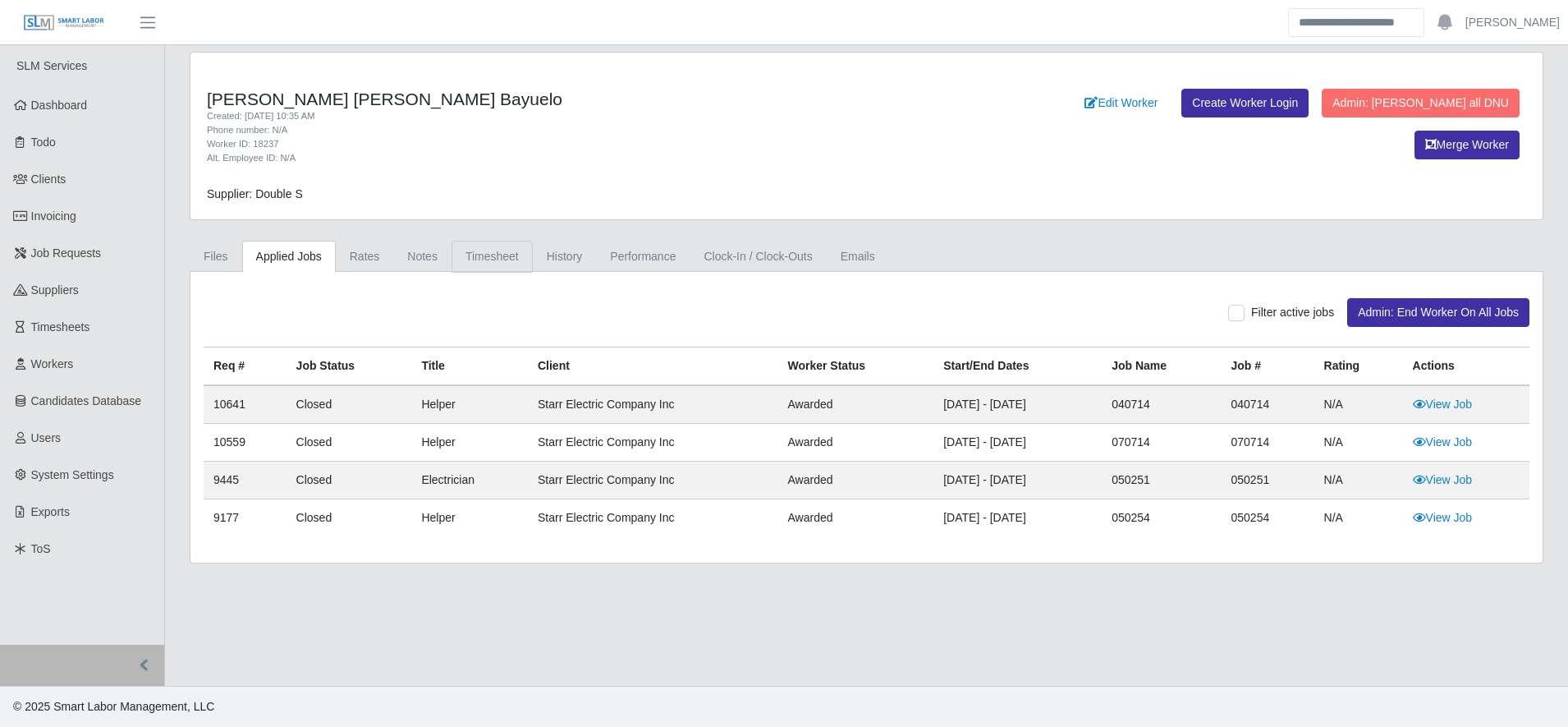
click at [503, 262] on link "Timesheet" at bounding box center [492, 256] width 81 height 32
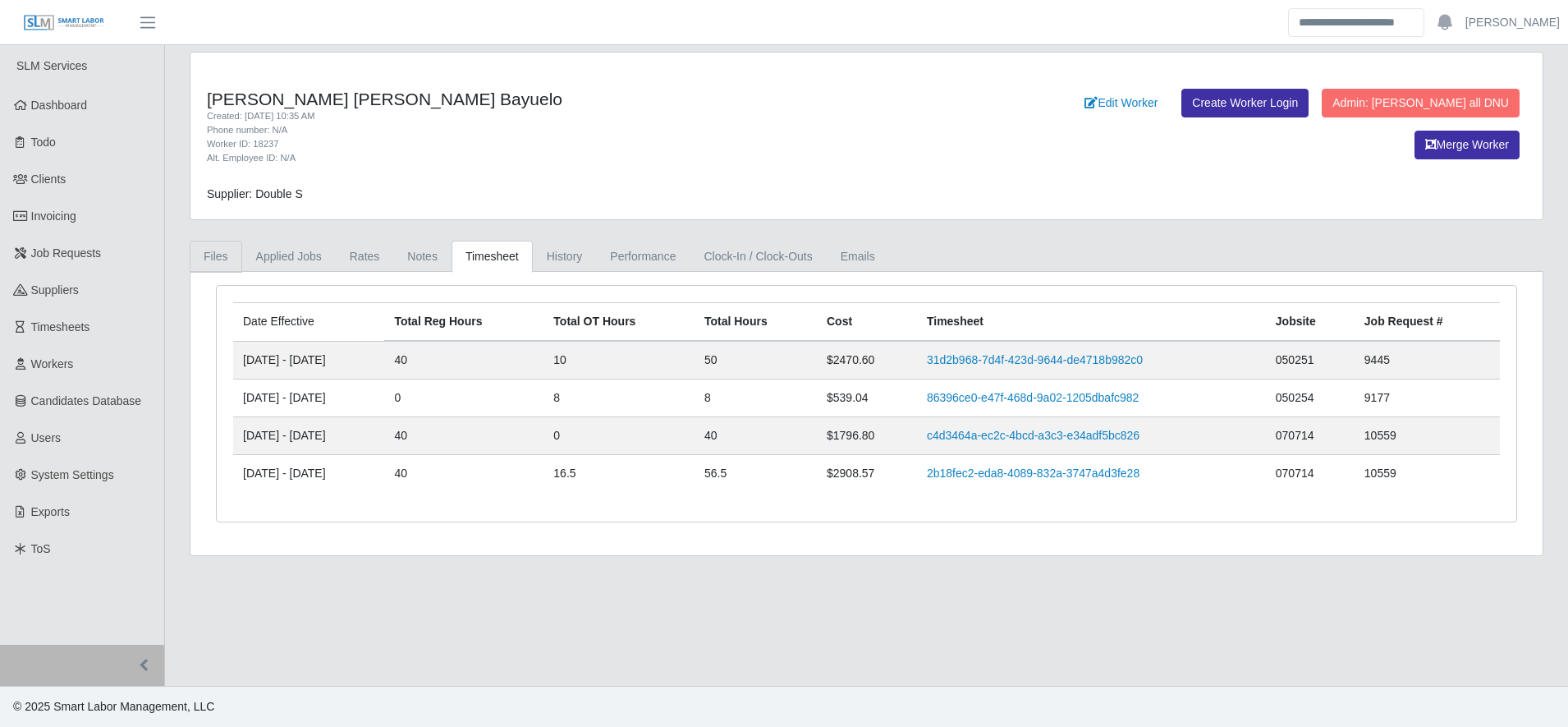
click at [228, 260] on link "Files" at bounding box center [215, 256] width 52 height 32
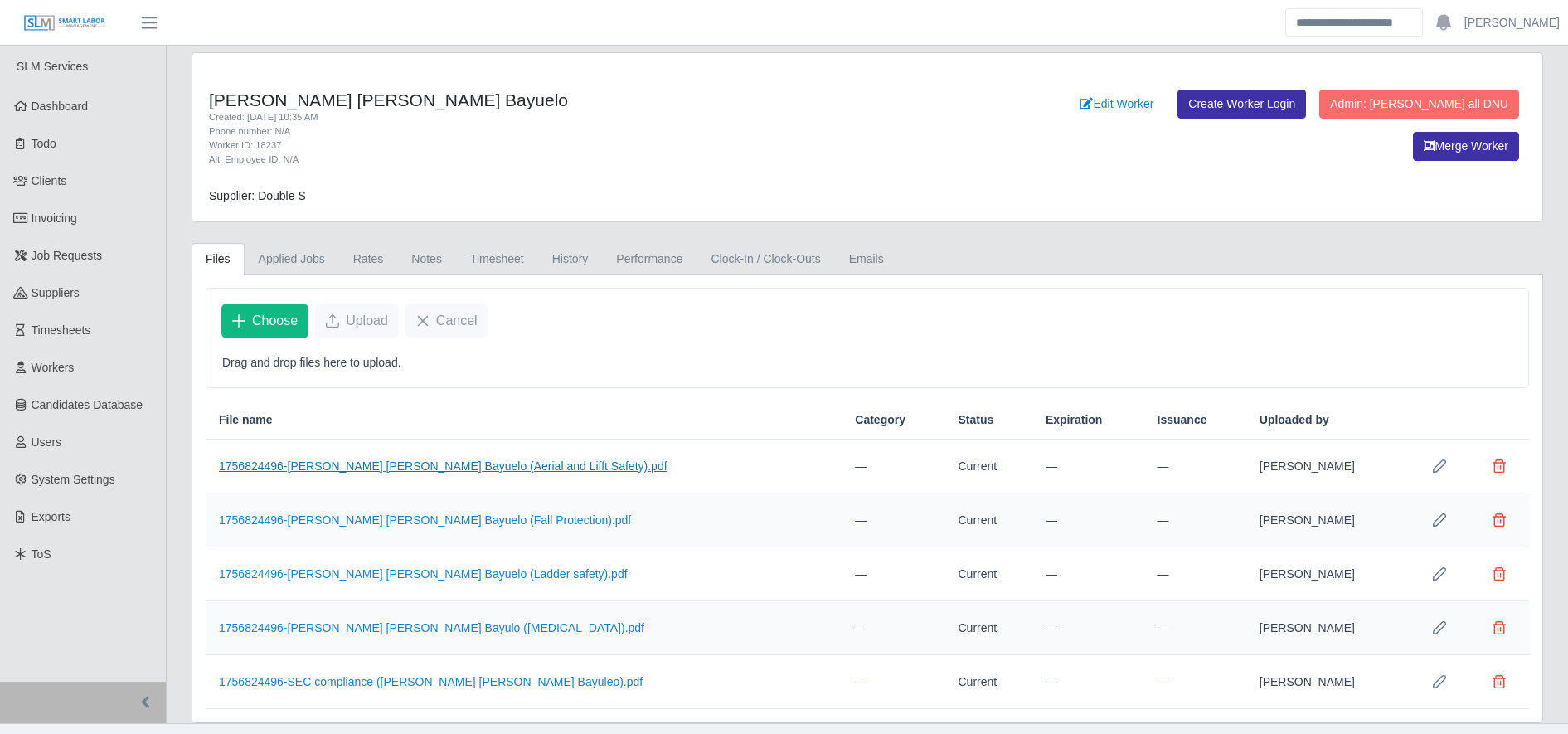
scroll to position [29, 0]
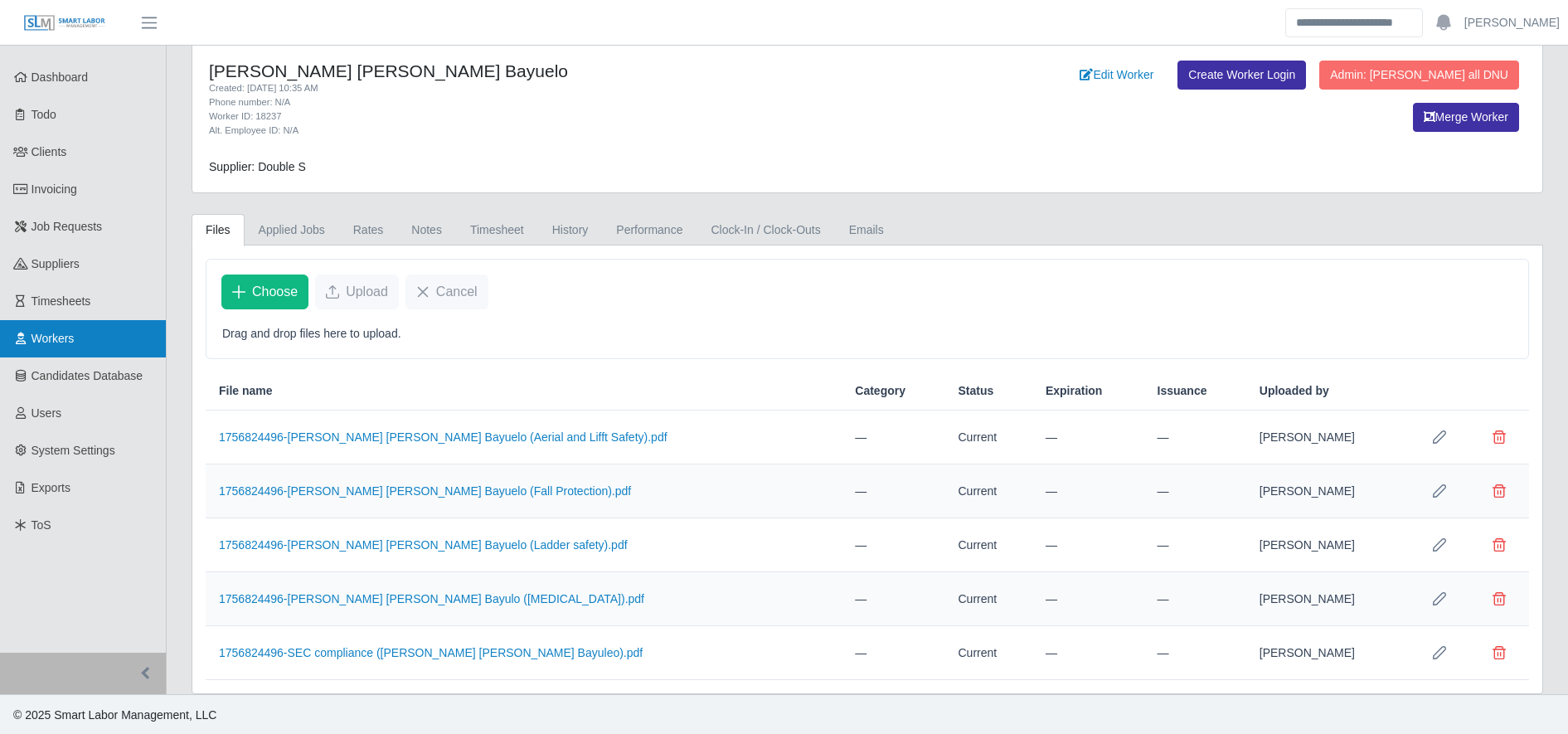
click at [108, 329] on link "Workers" at bounding box center [83, 339] width 166 height 37
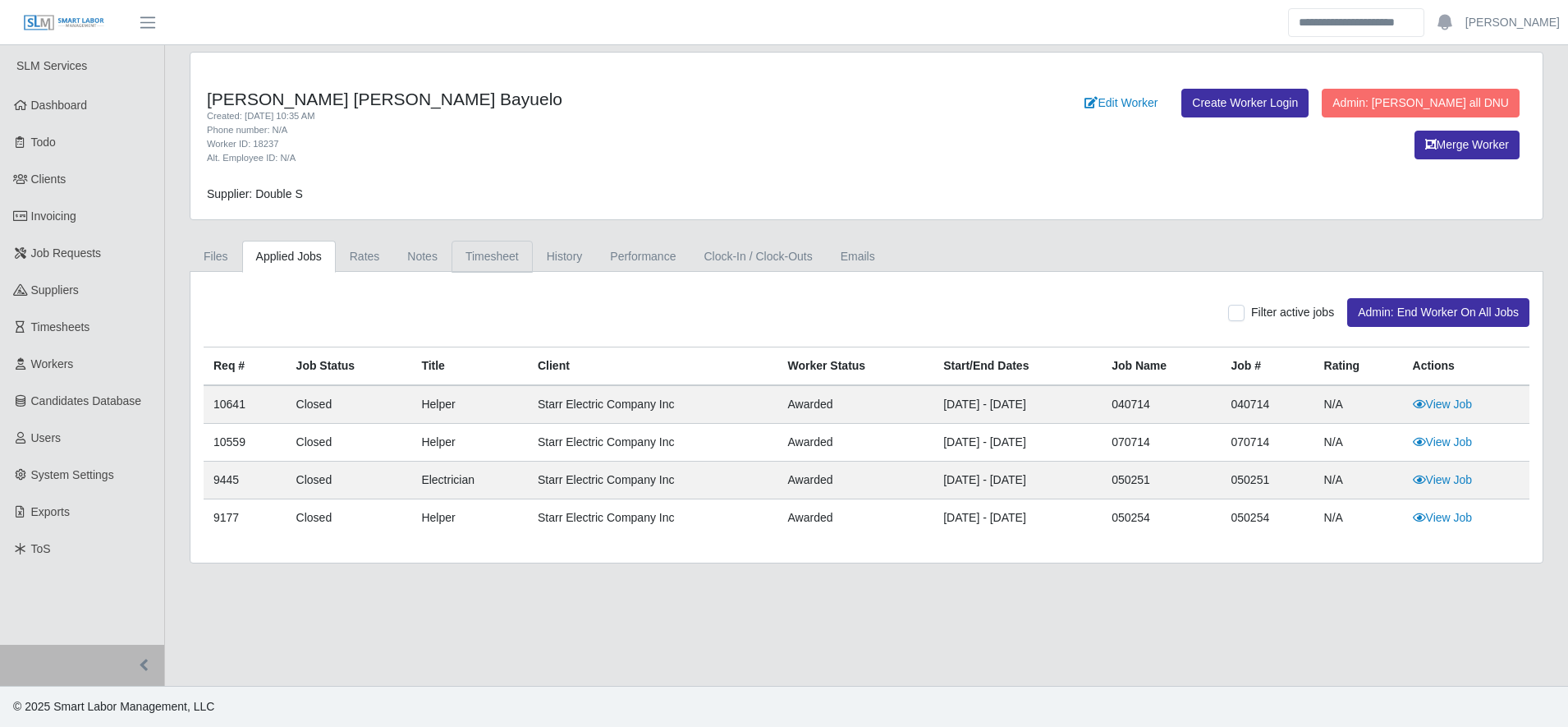
click at [496, 247] on link "Timesheet" at bounding box center [492, 256] width 81 height 32
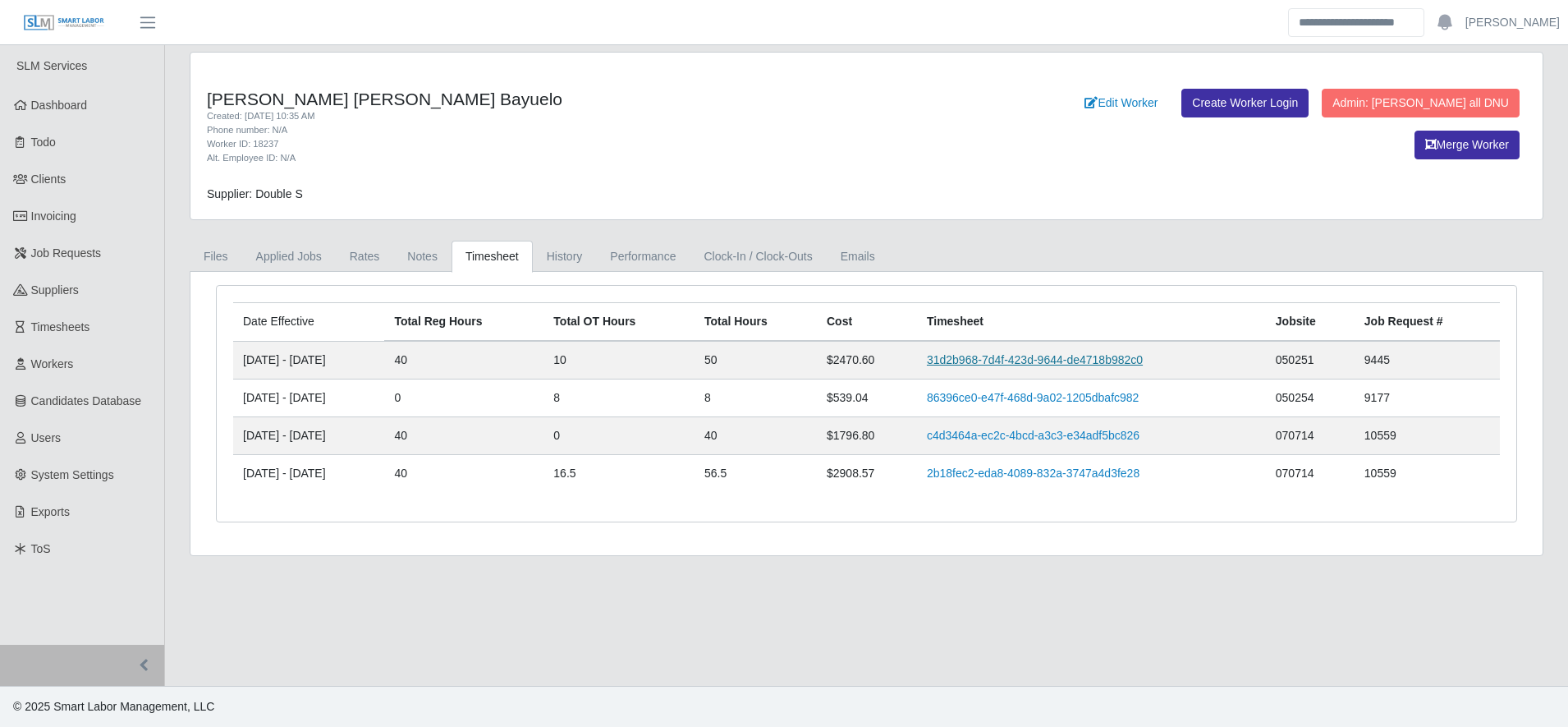
click at [988, 363] on link "31d2b968-7d4f-423d-9644-de4718b982c0" at bounding box center [1035, 359] width 216 height 13
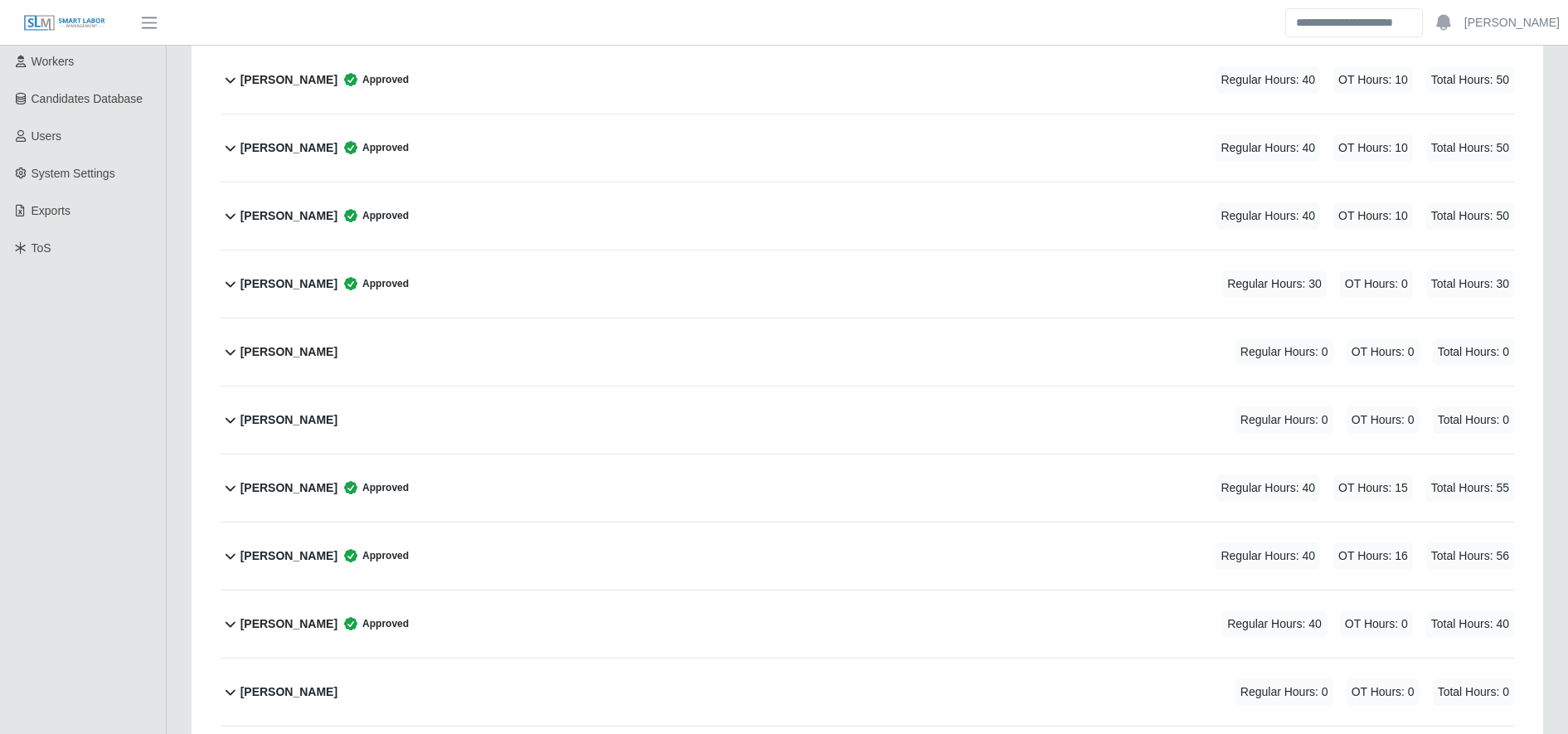
scroll to position [297, 0]
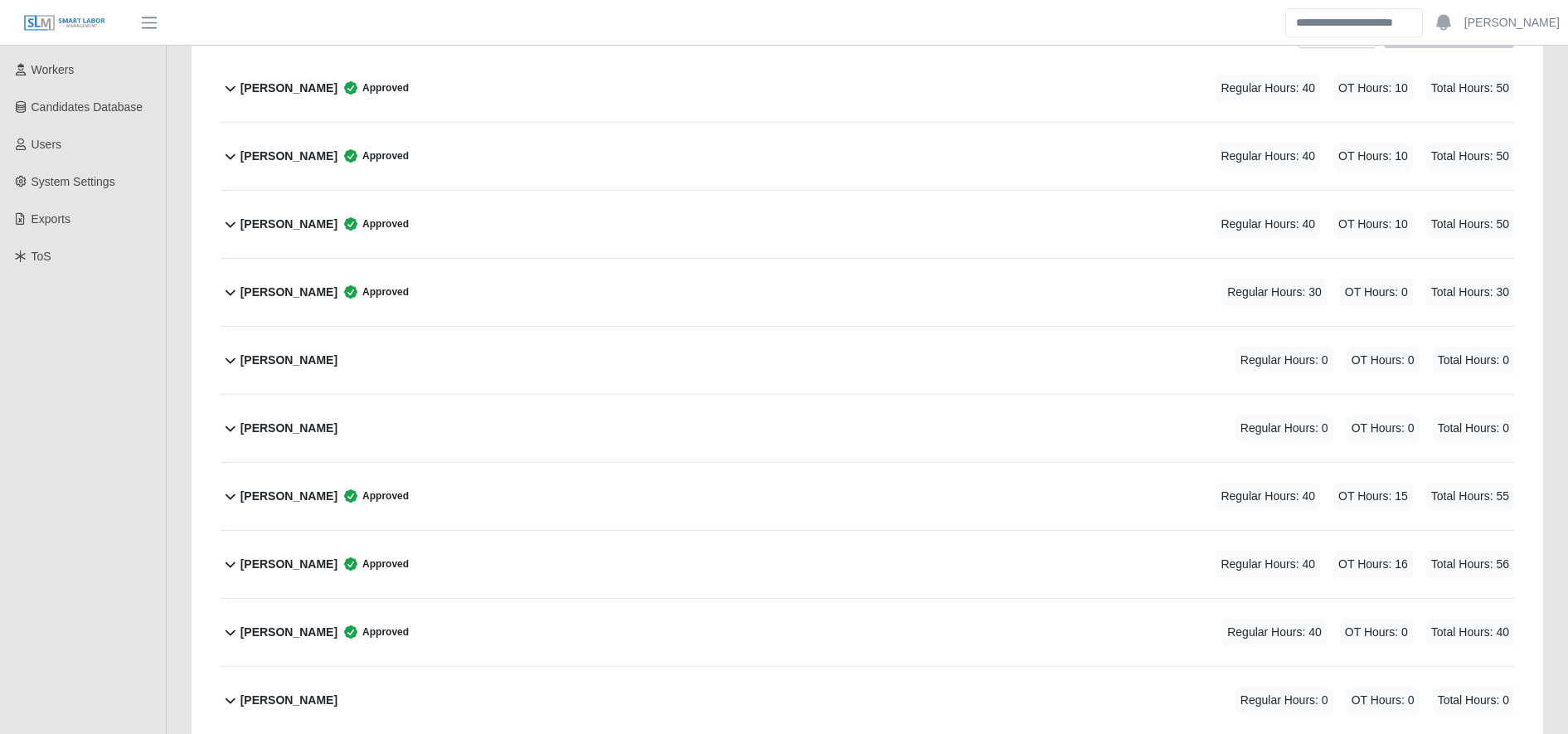
click at [457, 290] on div "Alejandro Mata Approved Regular Hours: 30 OT Hours: 0 Total Hours: 30" at bounding box center [876, 292] width 1273 height 67
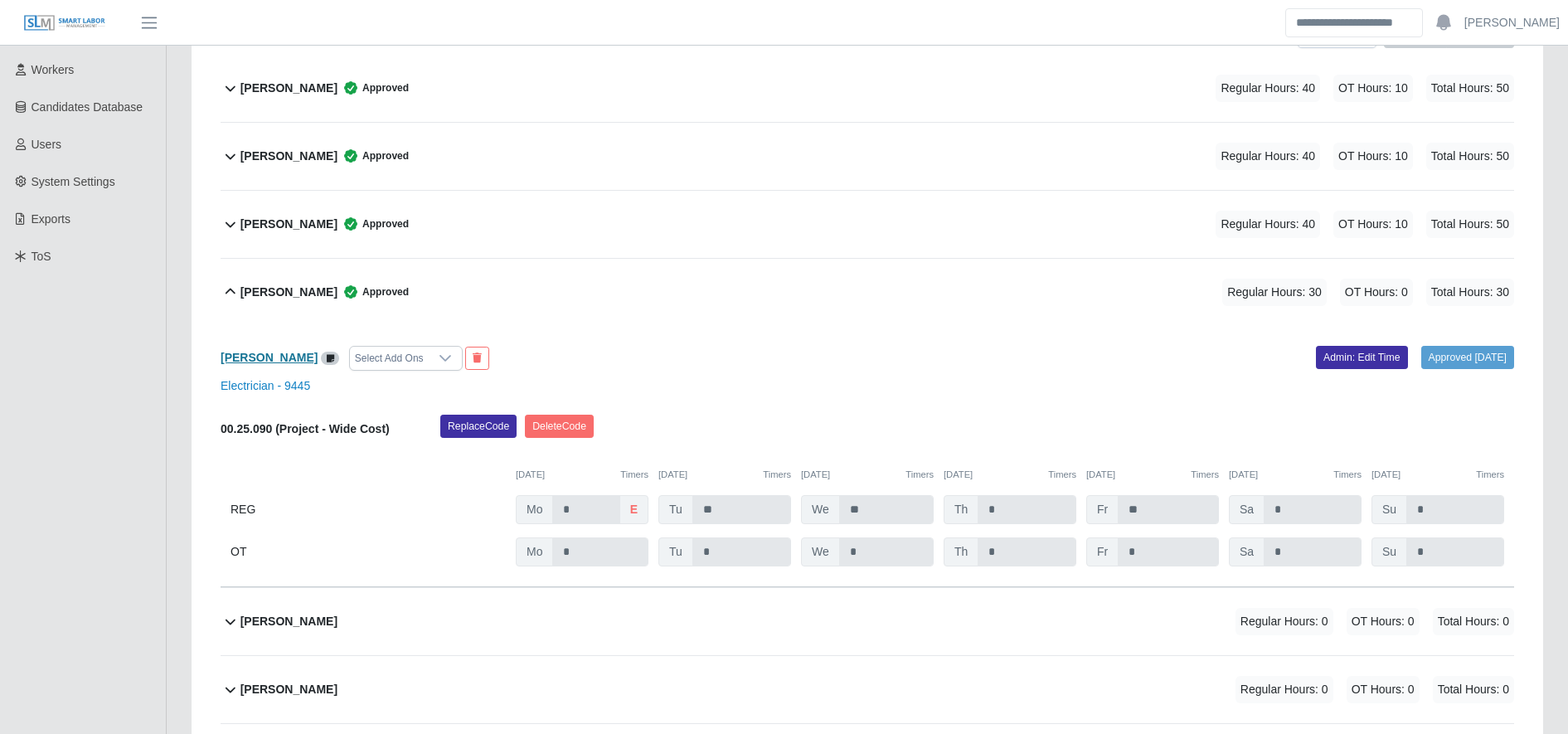
click at [252, 355] on b "Alejandro Mata" at bounding box center [269, 357] width 97 height 13
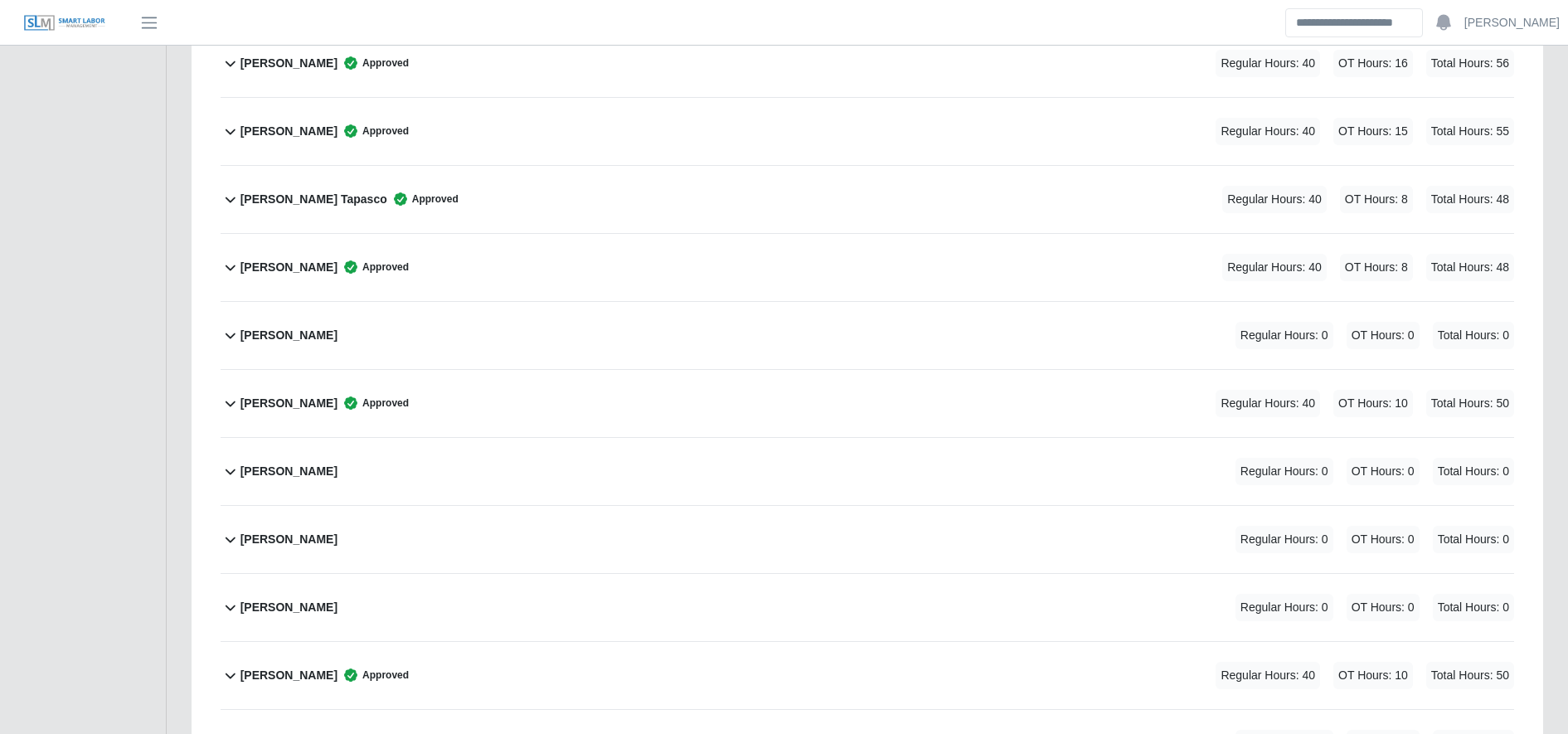
scroll to position [2017, 0]
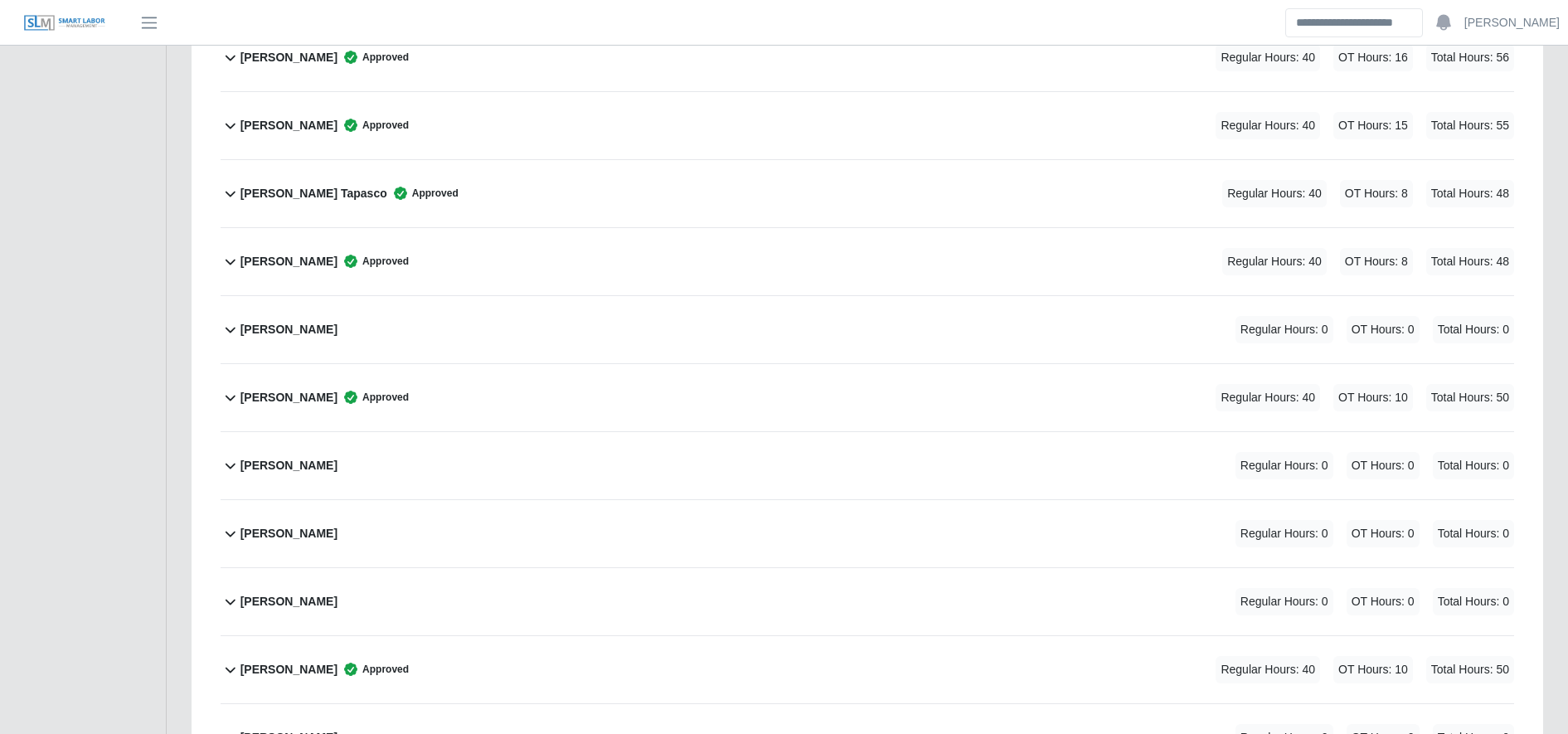
click at [533, 190] on div "Emerson Diaz Tapasco Approved Regular Hours: 40 OT Hours: 8 Total Hours: 48" at bounding box center [876, 193] width 1273 height 67
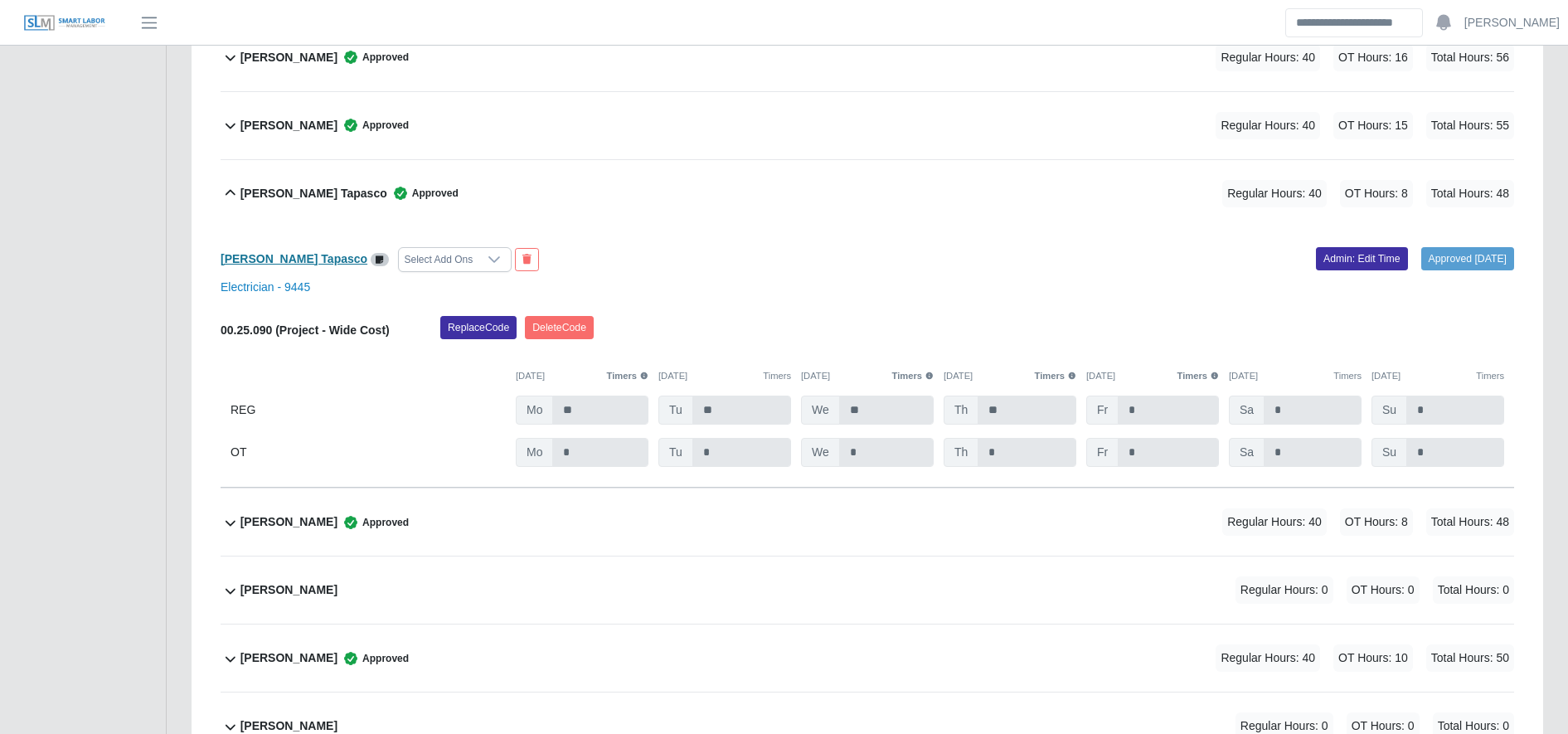
click at [312, 265] on b "Emerson Diaz Tapasco" at bounding box center [294, 259] width 147 height 13
click at [396, 179] on div "Emerson Diaz Tapasco Approved Regular Hours: 40 OT Hours: 8 Total Hours: 48" at bounding box center [876, 193] width 1273 height 67
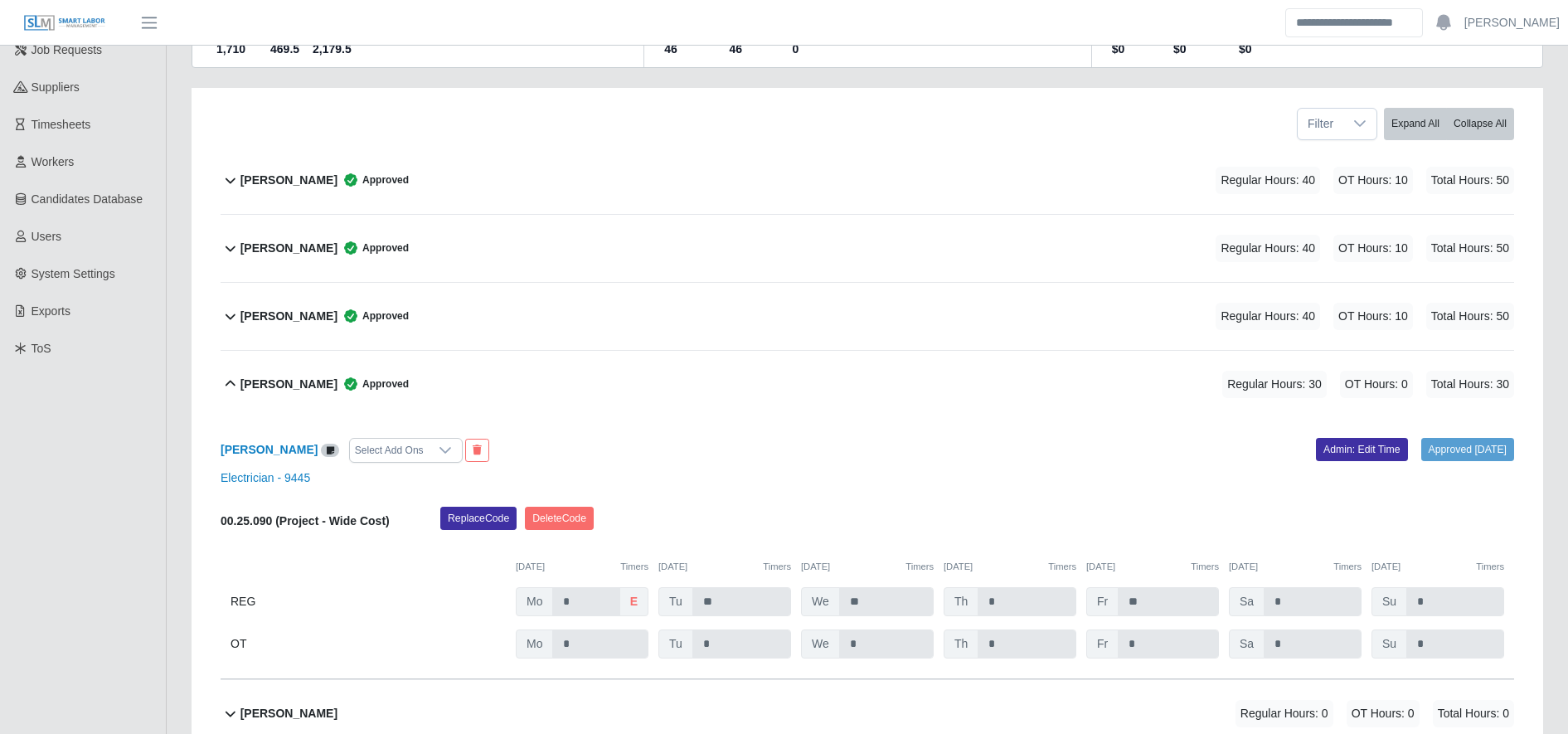
scroll to position [0, 0]
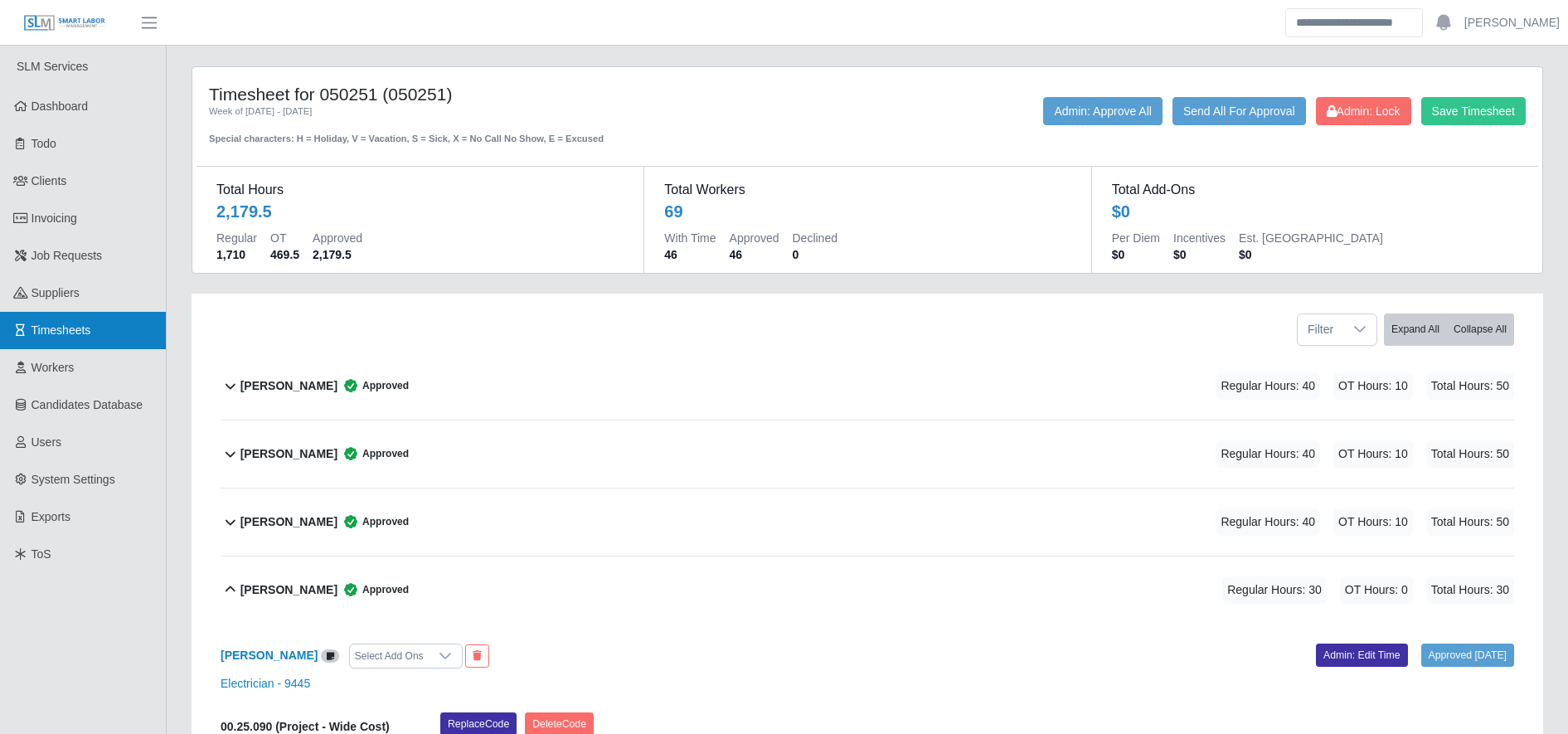
click at [131, 325] on link "Timesheets" at bounding box center [83, 331] width 166 height 37
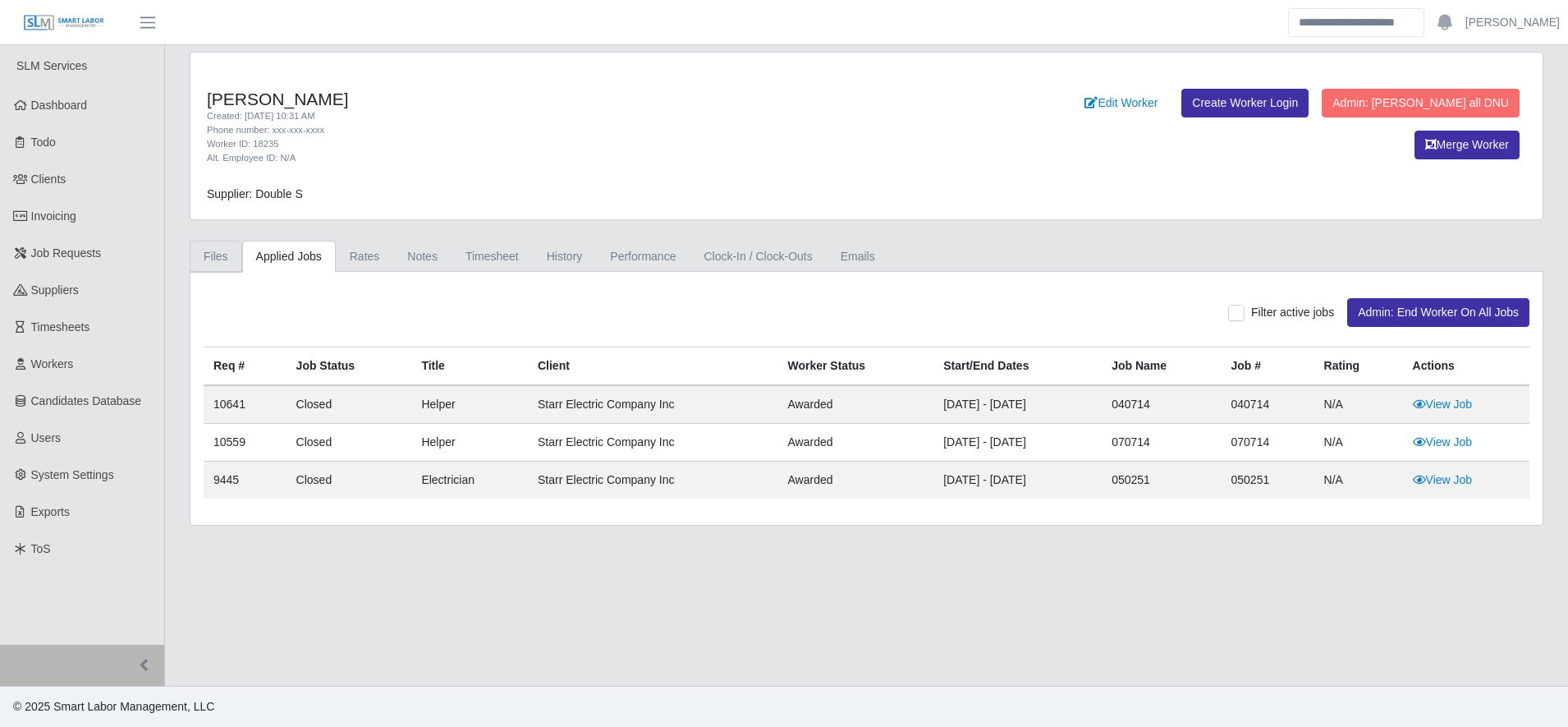
click at [209, 267] on link "Files" at bounding box center [215, 256] width 52 height 32
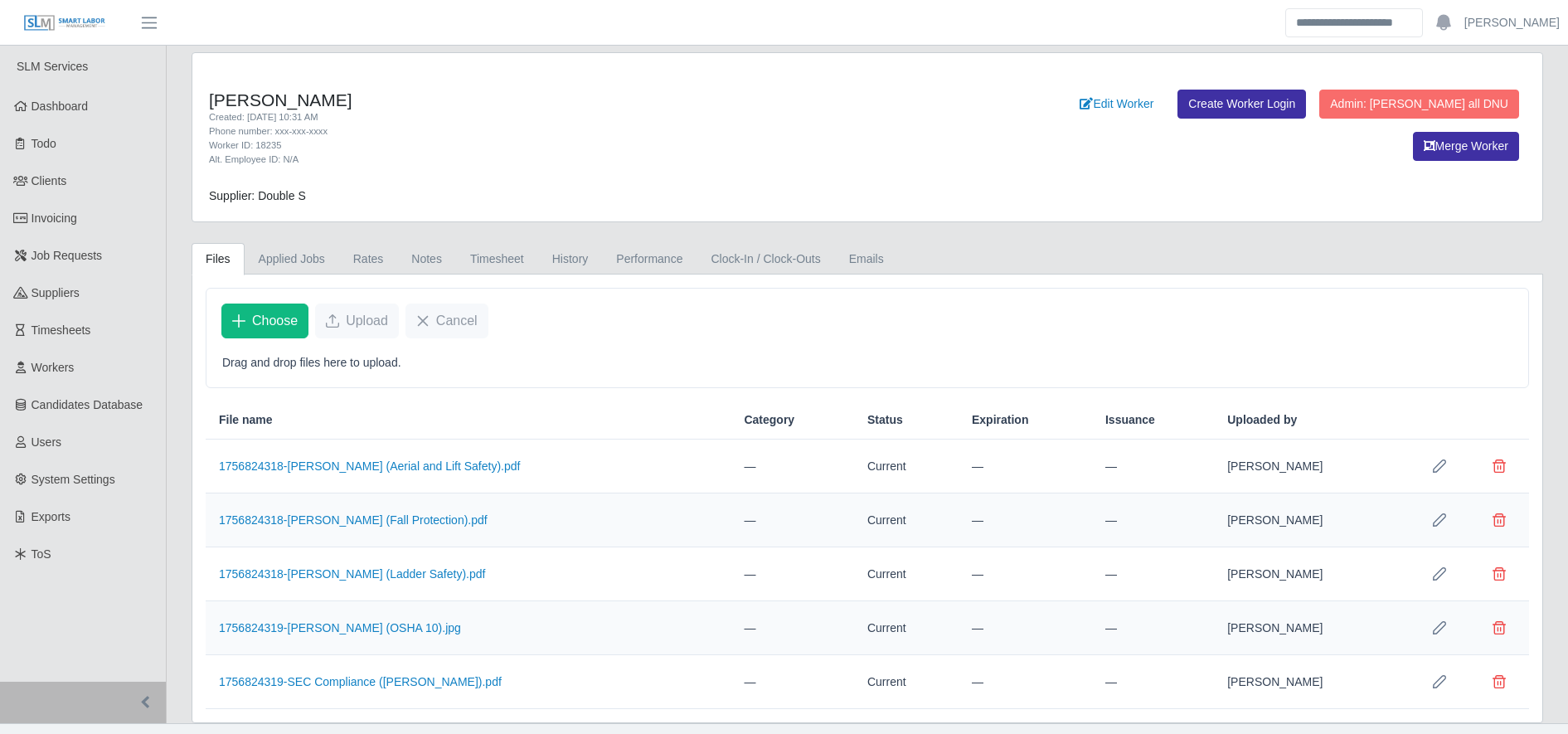
scroll to position [29, 0]
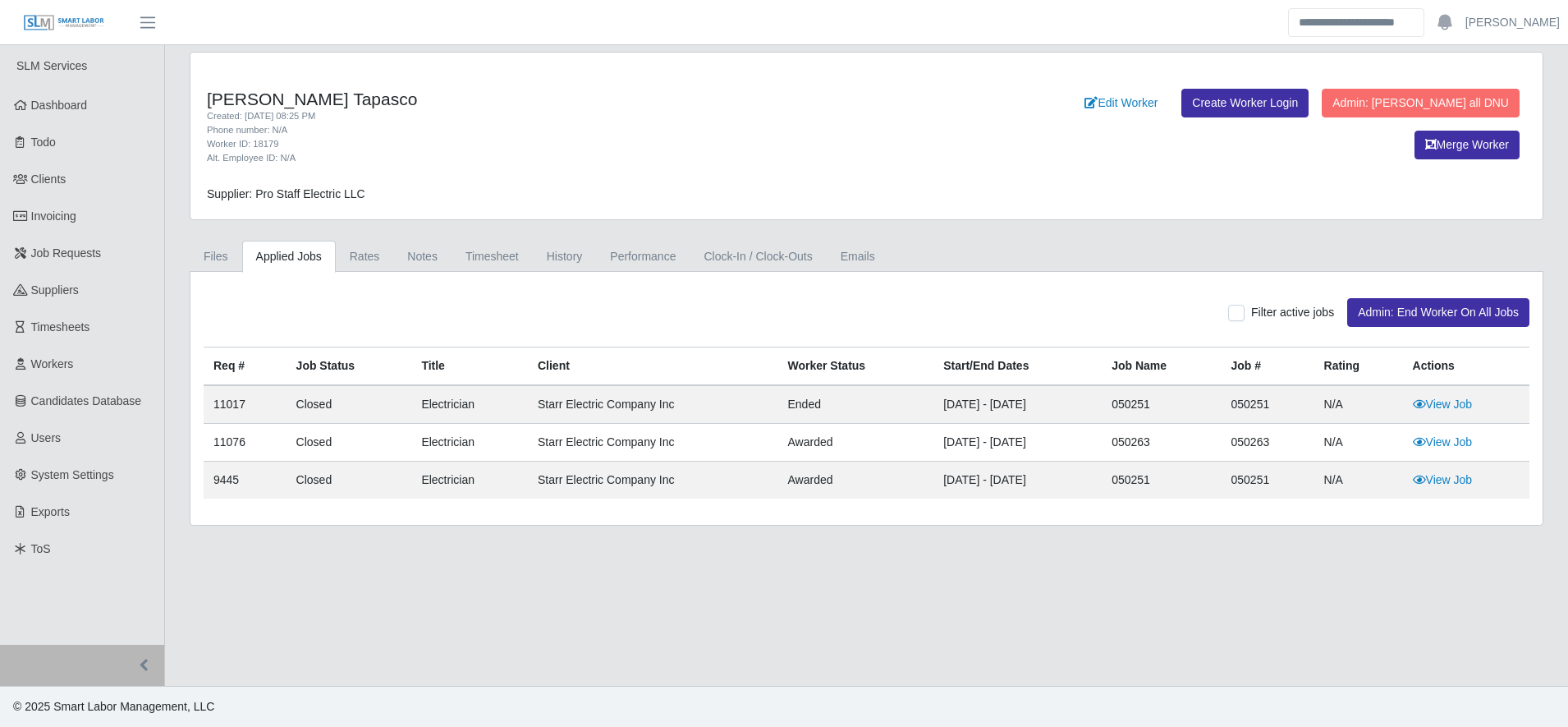
click at [242, 248] on link "Applied Jobs" at bounding box center [289, 256] width 93 height 32
click at [237, 248] on link "Files" at bounding box center [215, 256] width 52 height 32
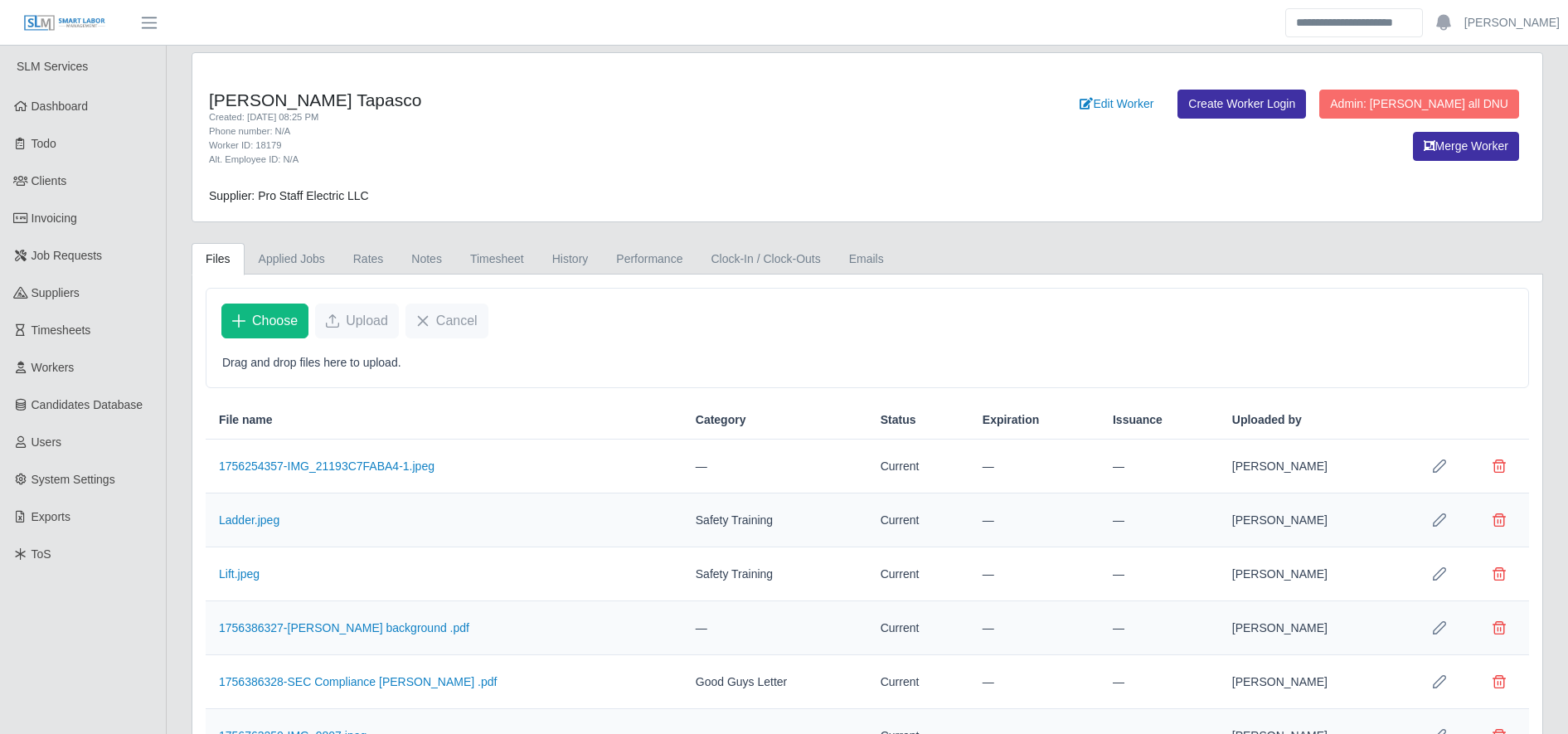
scroll to position [83, 0]
